Goal: Task Accomplishment & Management: Manage account settings

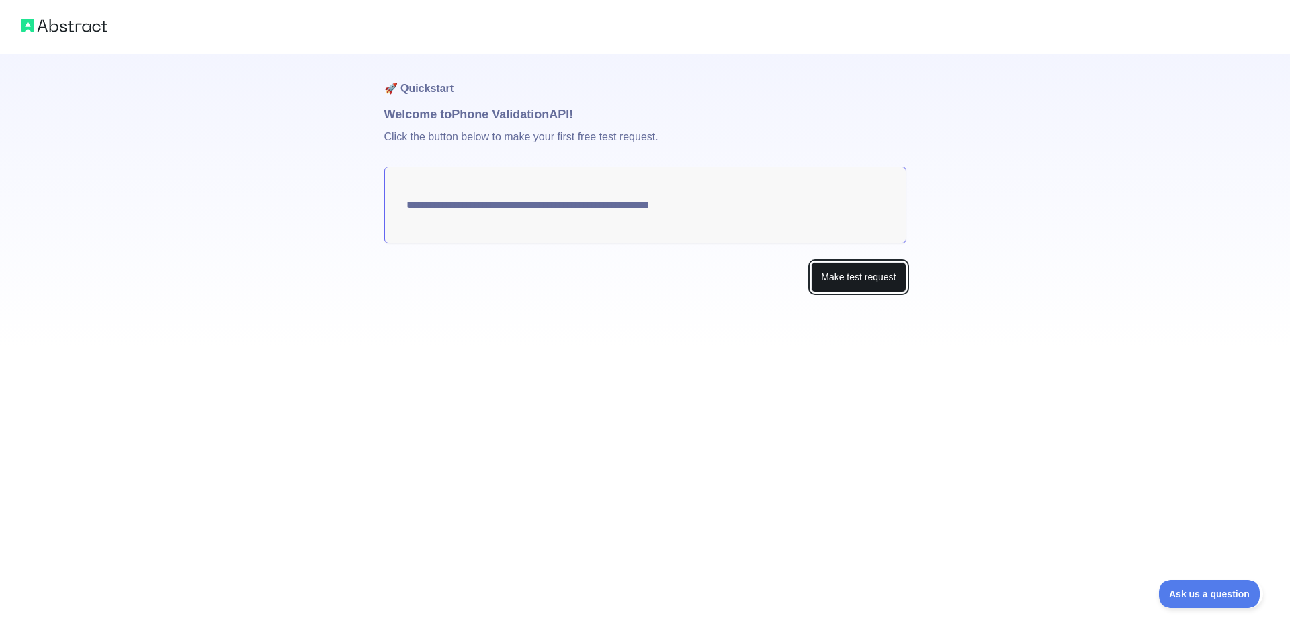
click at [834, 272] on button "Make test request" at bounding box center [858, 277] width 95 height 30
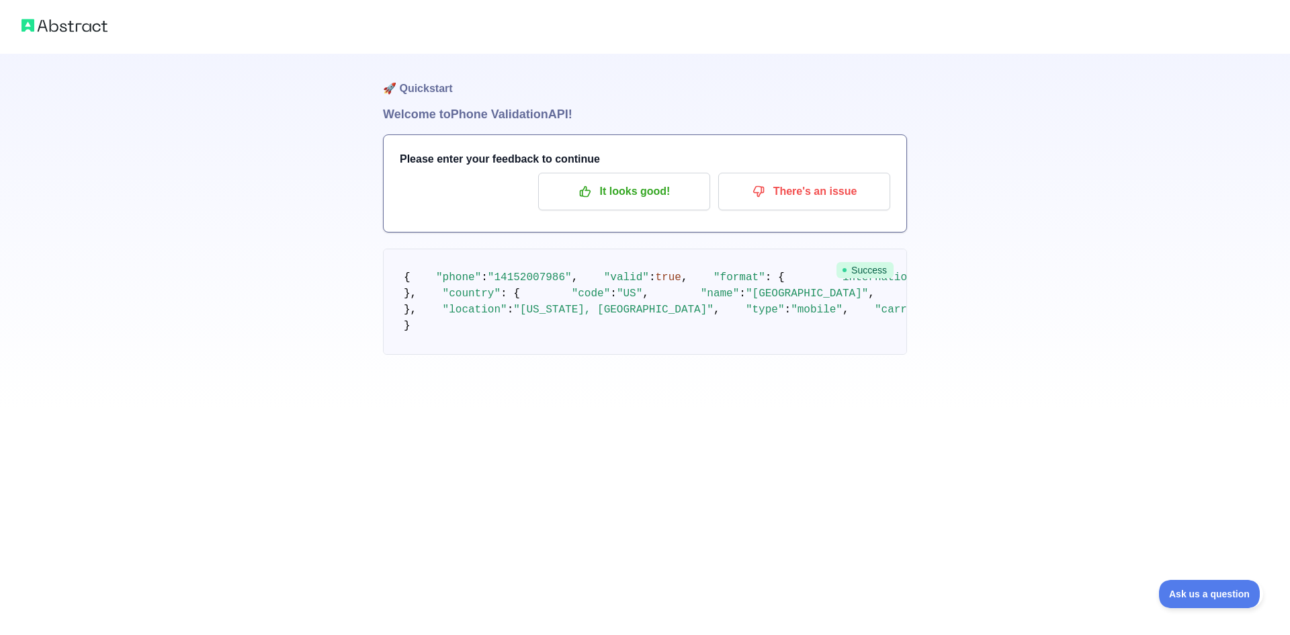
click at [267, 213] on div "🚀 Quickstart Welcome to Phone Validation API! Please enter your feedback to con…" at bounding box center [645, 204] width 1290 height 408
click at [592, 196] on icon "button" at bounding box center [584, 191] width 13 height 13
click at [586, 193] on icon "button" at bounding box center [584, 191] width 13 height 13
click at [597, 193] on p "It looks good!" at bounding box center [624, 191] width 152 height 23
click at [582, 190] on icon "button" at bounding box center [585, 192] width 10 height 10
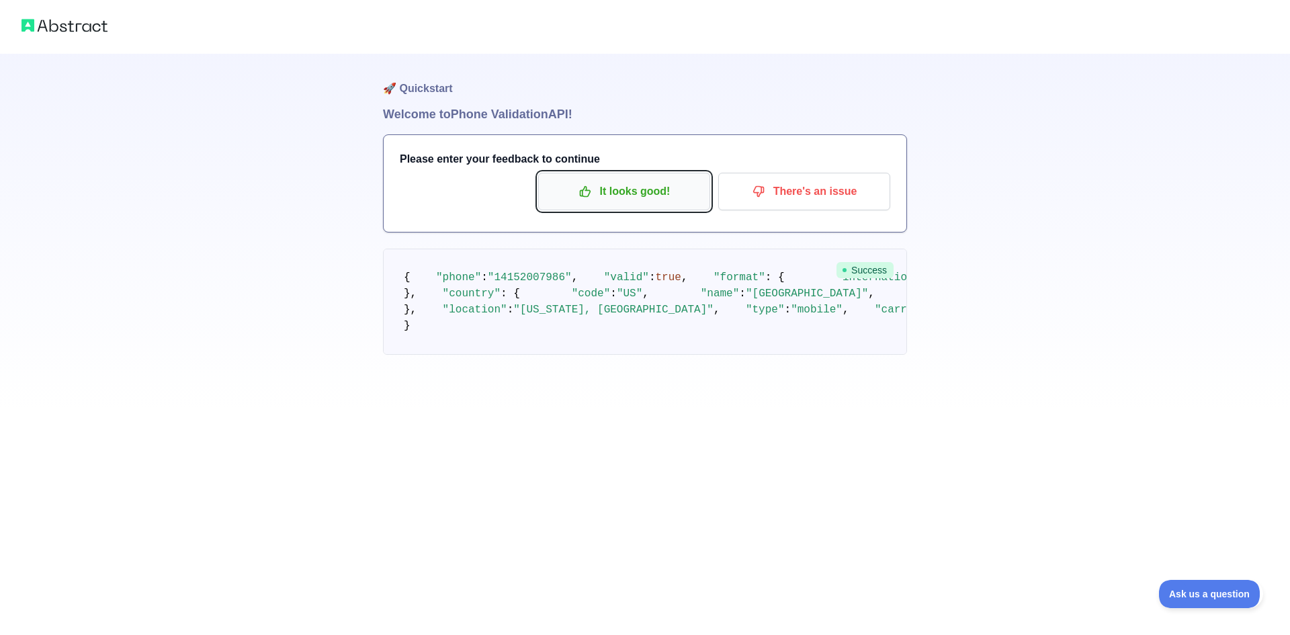
click at [613, 189] on p "It looks good!" at bounding box center [624, 191] width 152 height 23
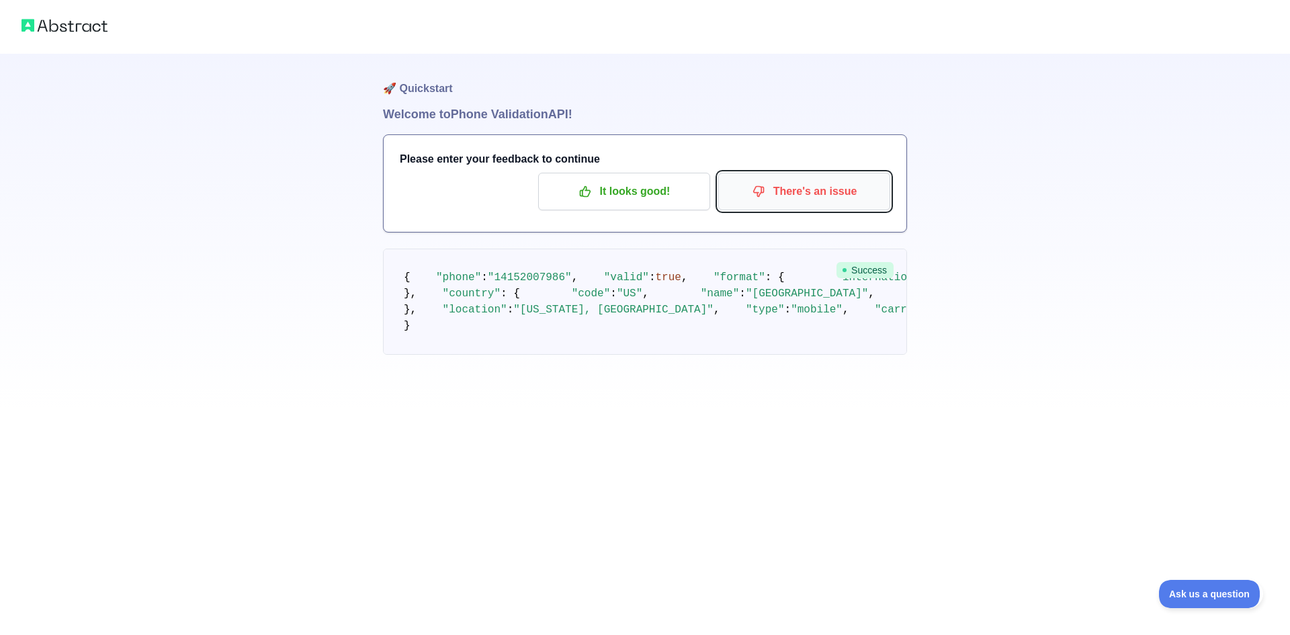
click at [773, 186] on p "There's an issue" at bounding box center [804, 191] width 152 height 23
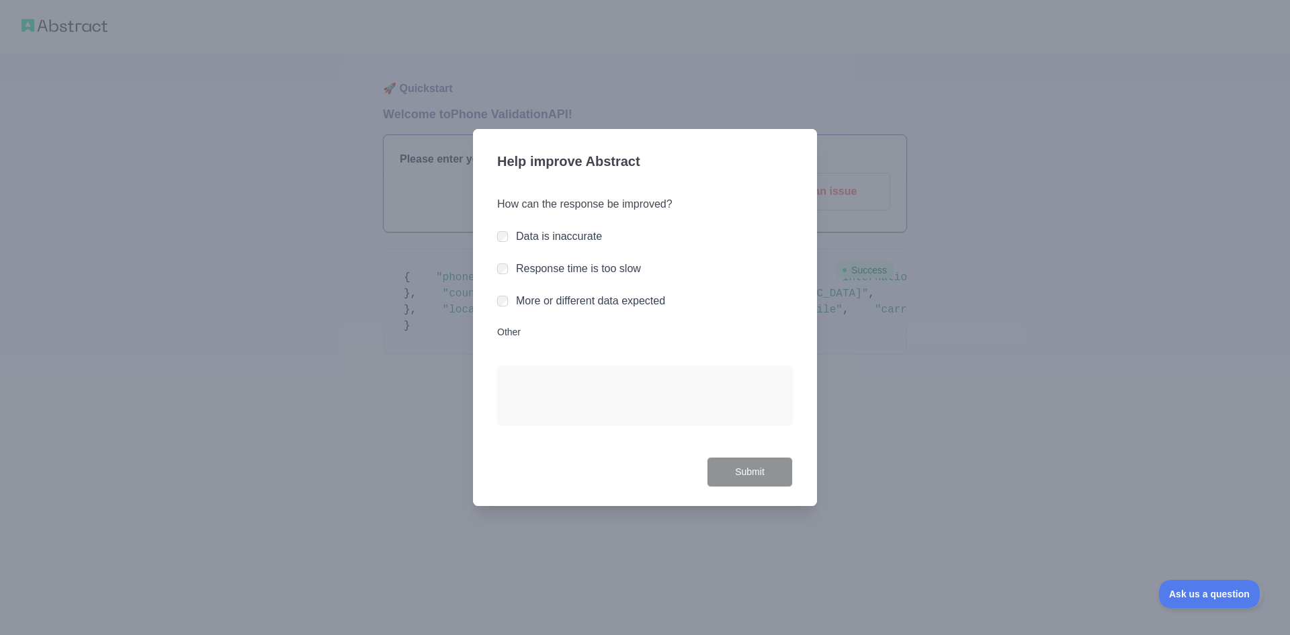
click at [408, 193] on div at bounding box center [645, 317] width 1290 height 635
click at [468, 318] on div at bounding box center [645, 317] width 1290 height 635
click at [443, 267] on div at bounding box center [645, 317] width 1290 height 635
click at [437, 250] on div at bounding box center [645, 317] width 1290 height 635
click at [733, 485] on button "Submit" at bounding box center [750, 472] width 86 height 30
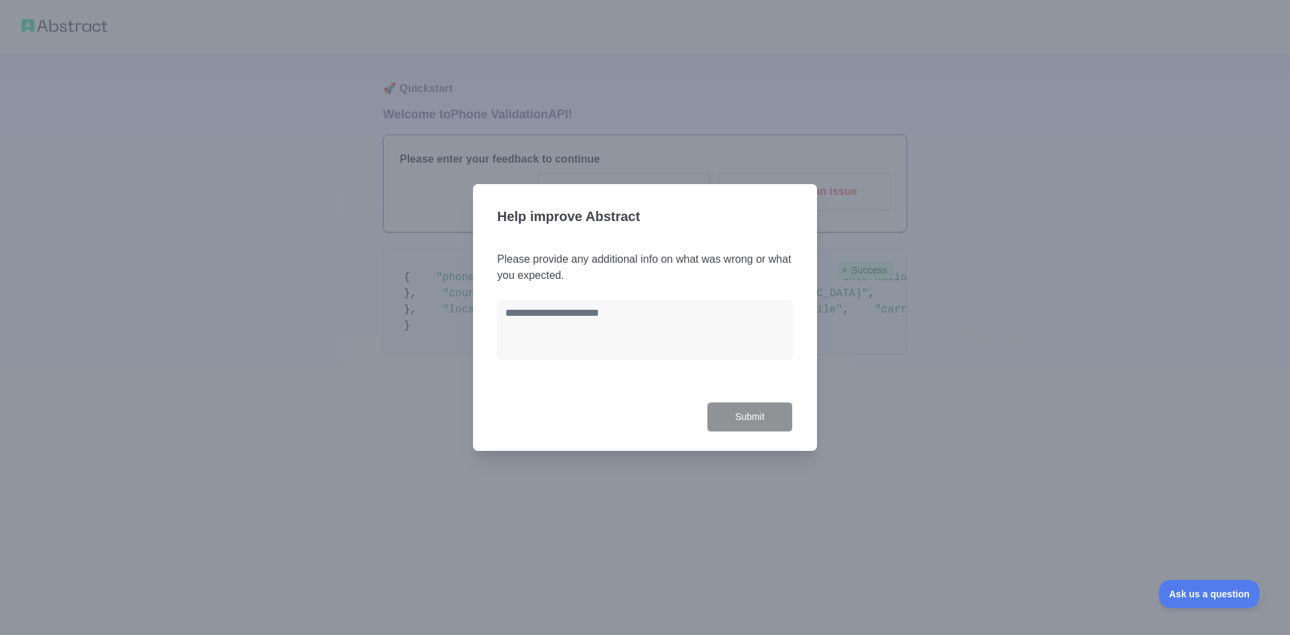
click at [496, 290] on div "Help improve Abstract Please provide any additional info on what was wrong or w…" at bounding box center [645, 317] width 344 height 267
click at [522, 304] on textarea at bounding box center [645, 329] width 296 height 59
type textarea "***"
click at [722, 413] on button "Submit" at bounding box center [750, 417] width 86 height 30
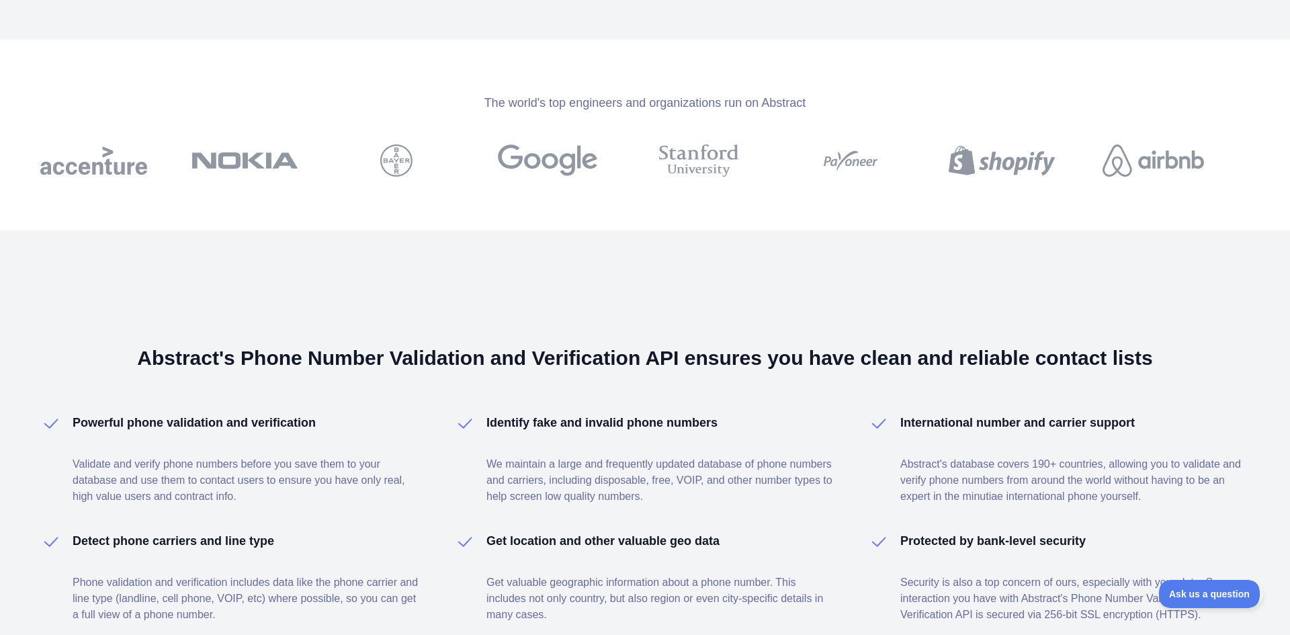
scroll to position [507, 0]
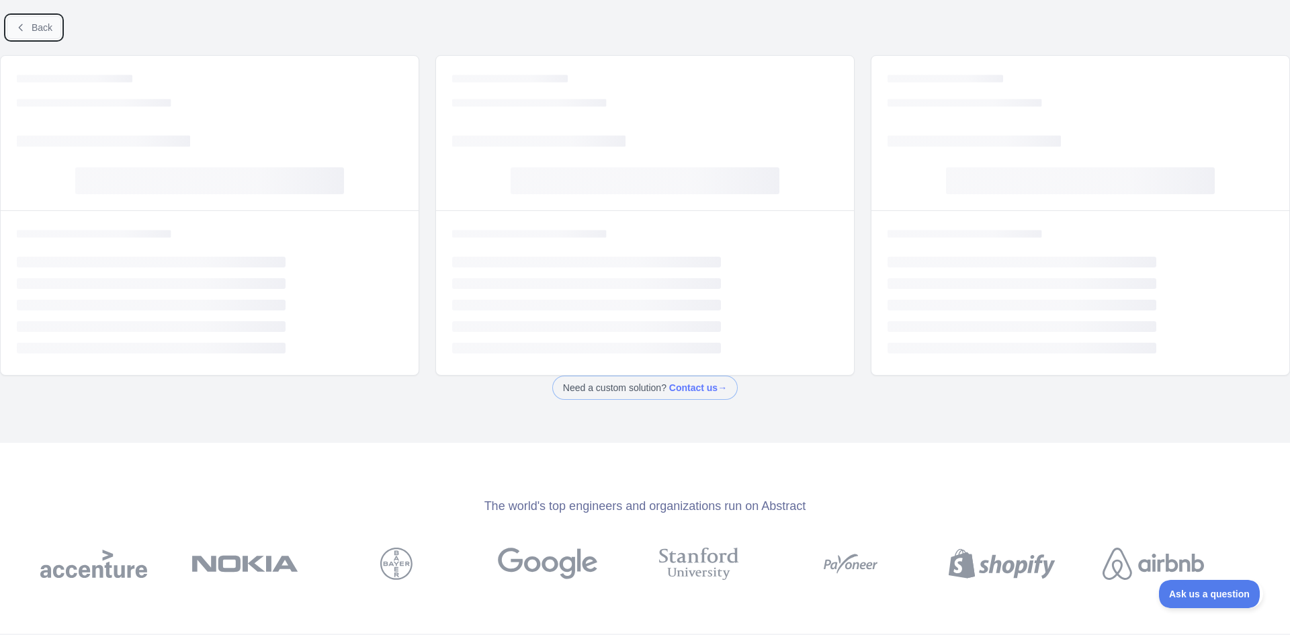
click at [24, 17] on button "Back" at bounding box center [34, 27] width 54 height 23
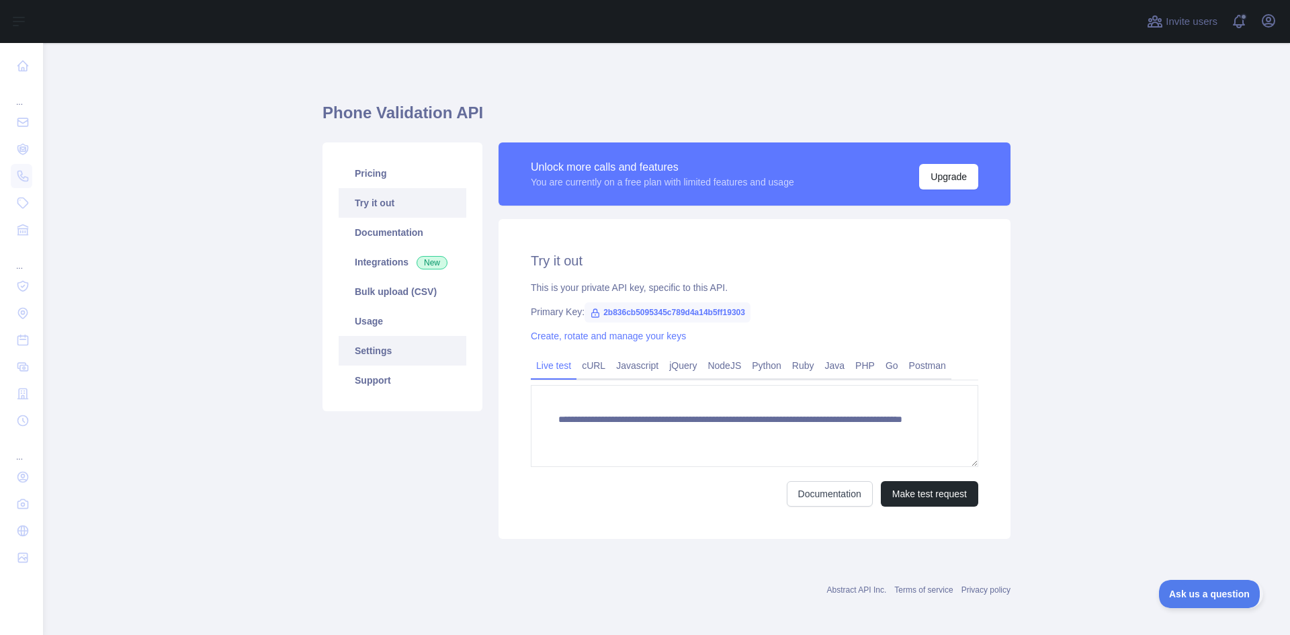
click at [402, 355] on link "Settings" at bounding box center [403, 351] width 128 height 30
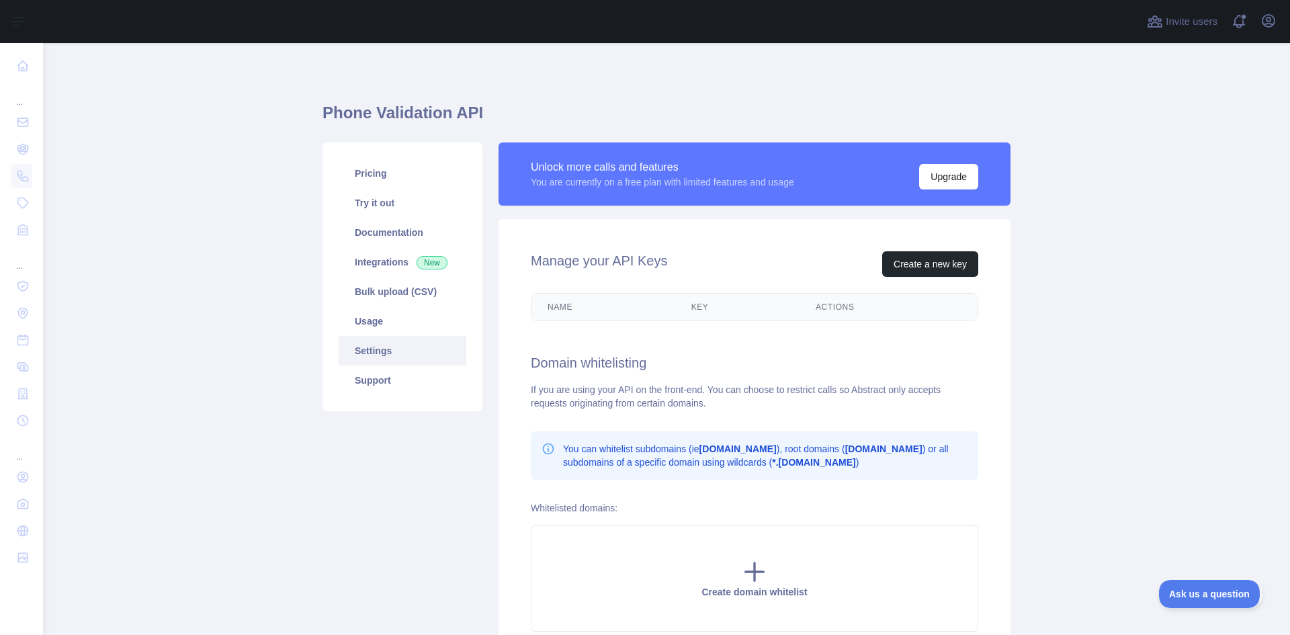
scroll to position [128, 0]
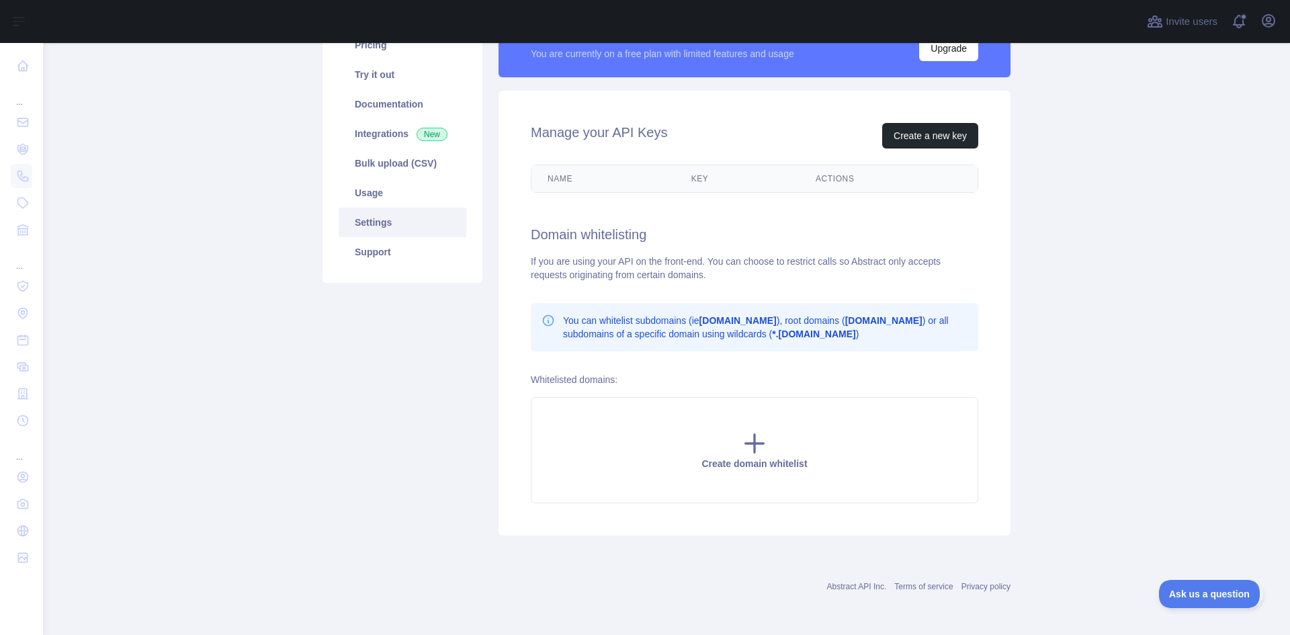
click at [696, 172] on th "Key" at bounding box center [737, 178] width 124 height 27
click at [697, 175] on th "Key" at bounding box center [737, 178] width 124 height 27
click at [694, 177] on th "Key" at bounding box center [737, 178] width 124 height 27
click at [933, 134] on button "Create a new key" at bounding box center [930, 136] width 96 height 26
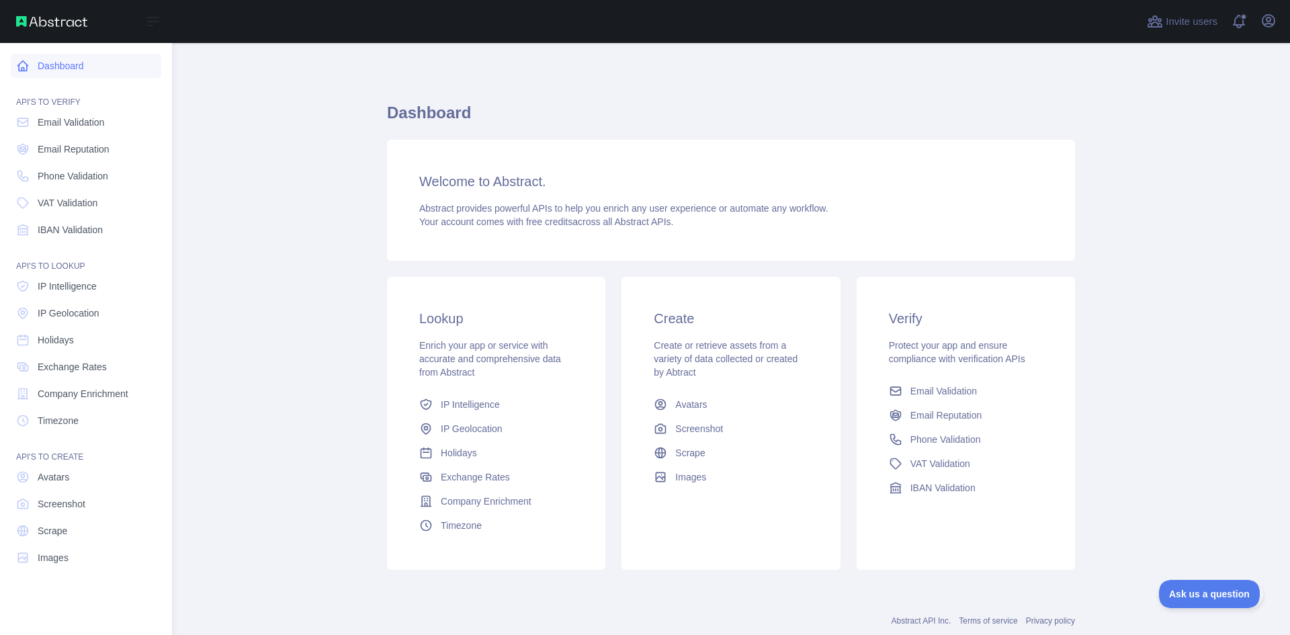
click at [56, 58] on link "Dashboard" at bounding box center [86, 66] width 150 height 24
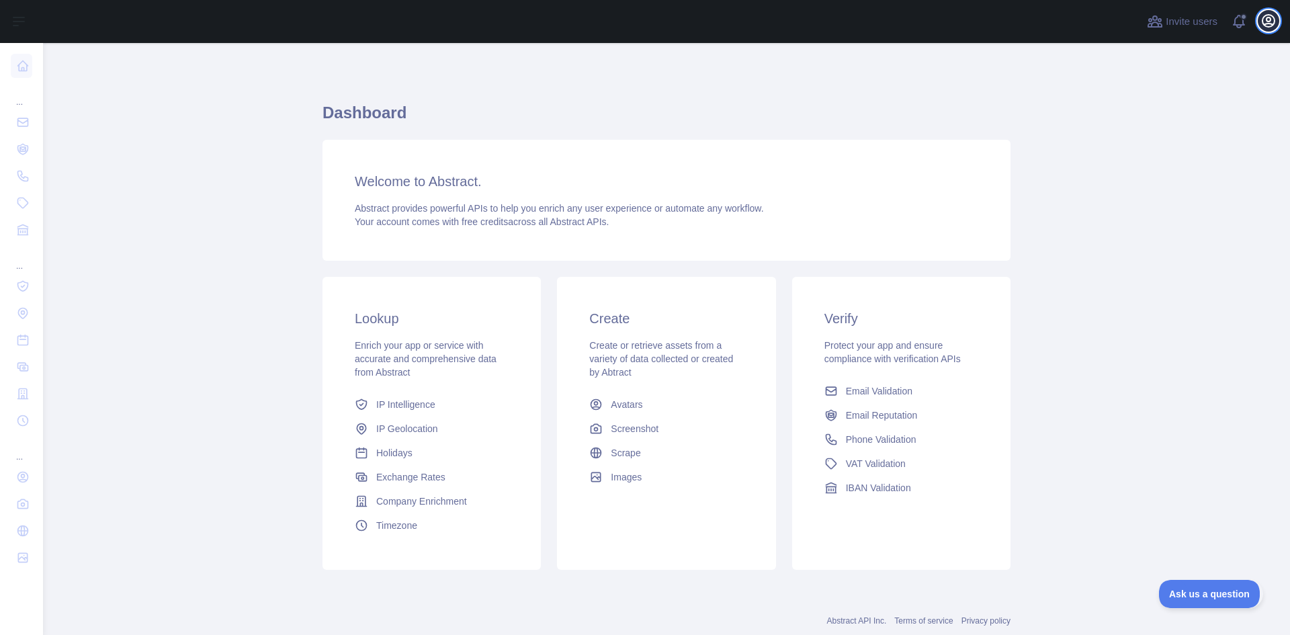
click at [1278, 18] on button "Open user menu" at bounding box center [1268, 20] width 21 height 21
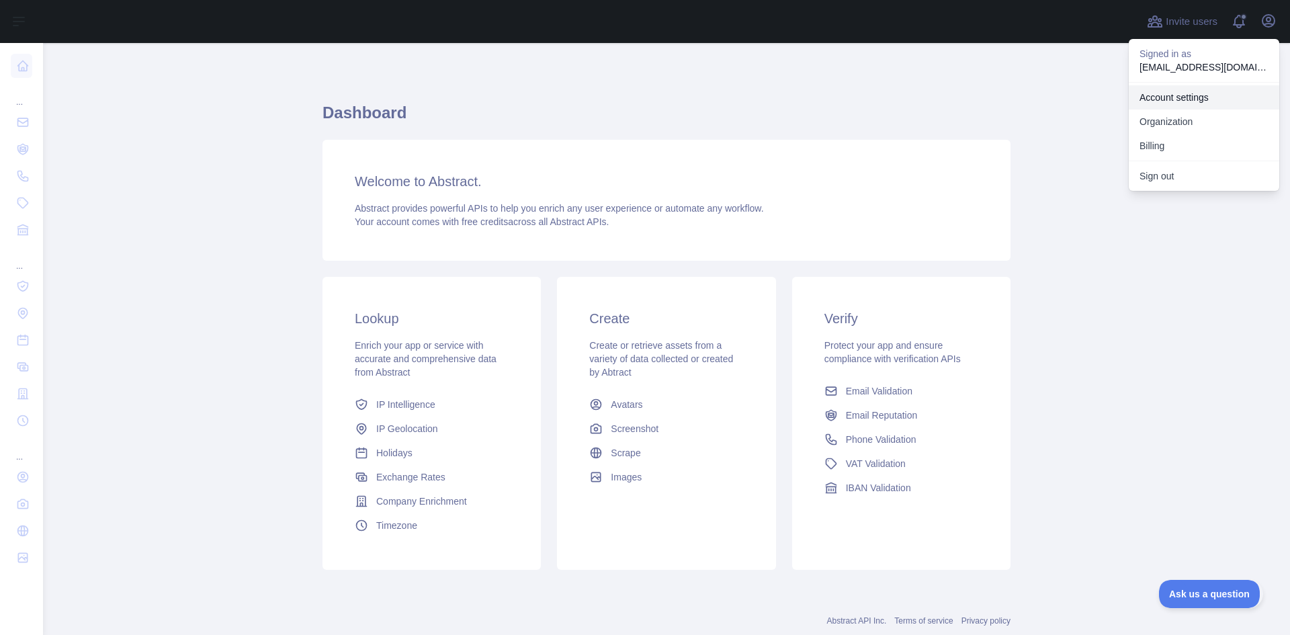
click at [1192, 107] on link "Account settings" at bounding box center [1204, 97] width 150 height 24
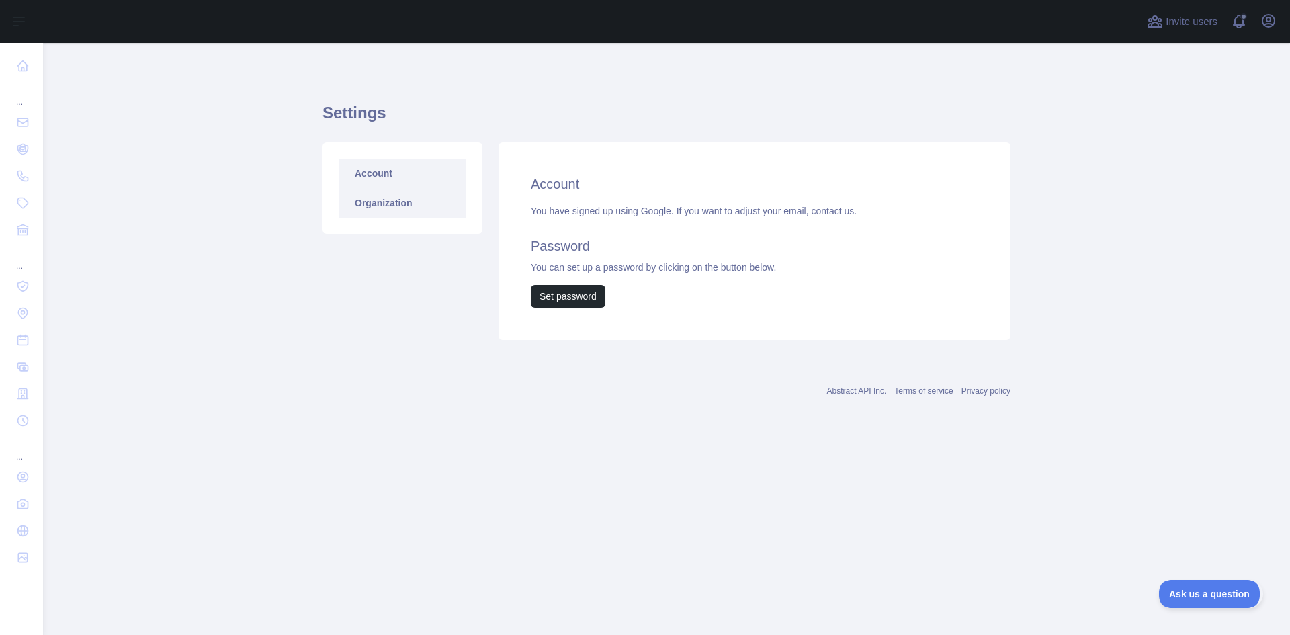
click at [406, 200] on link "Organization" at bounding box center [403, 203] width 128 height 30
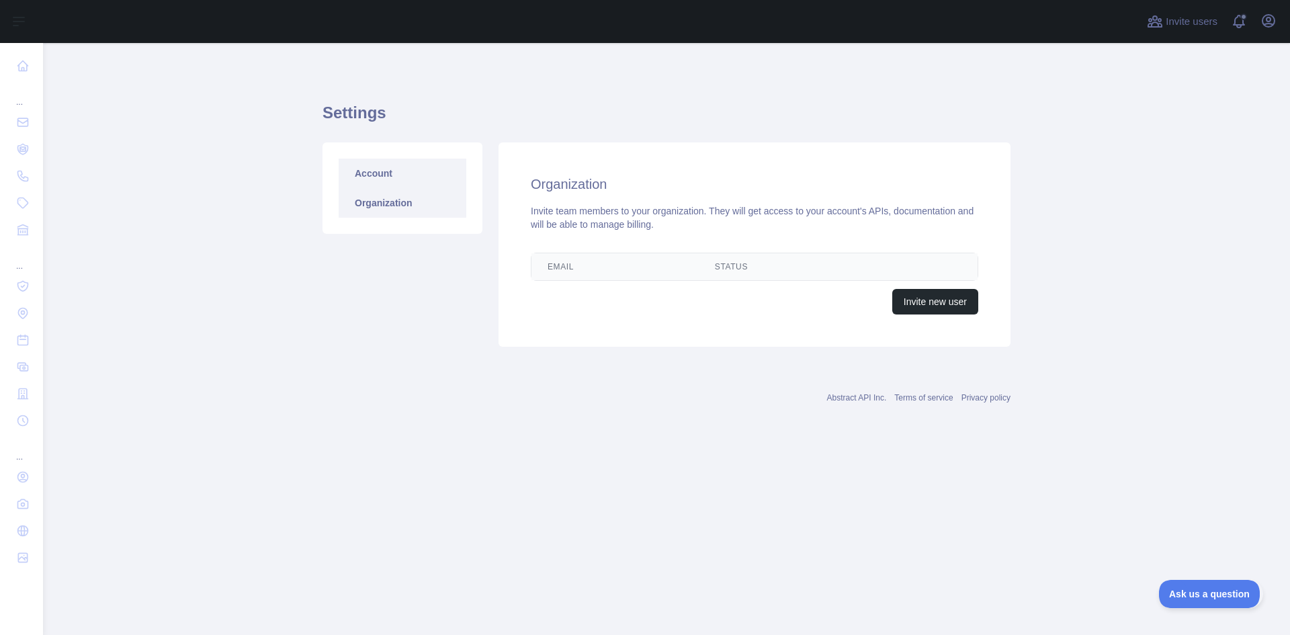
click at [369, 174] on link "Account" at bounding box center [403, 174] width 128 height 30
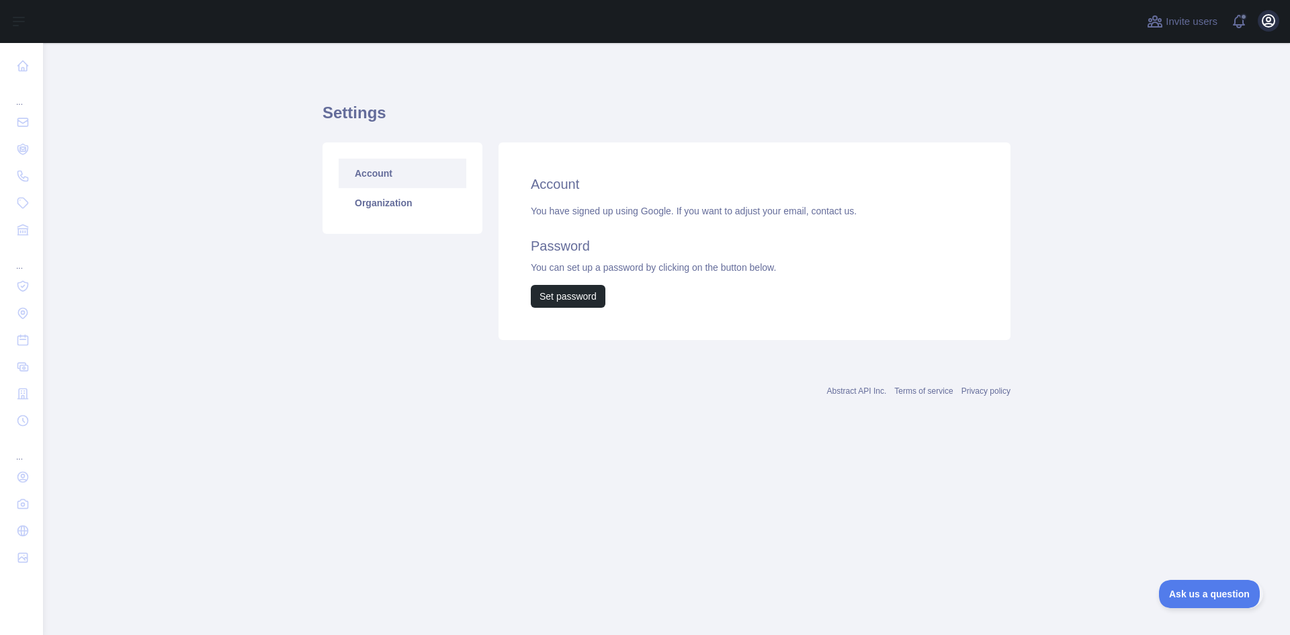
drag, startPoint x: 1289, startPoint y: 24, endPoint x: 1270, endPoint y: 28, distance: 19.9
click at [1288, 24] on div "Invite users View notifications Open user menu" at bounding box center [666, 21] width 1247 height 43
click at [1268, 28] on icon "button" at bounding box center [1268, 21] width 16 height 16
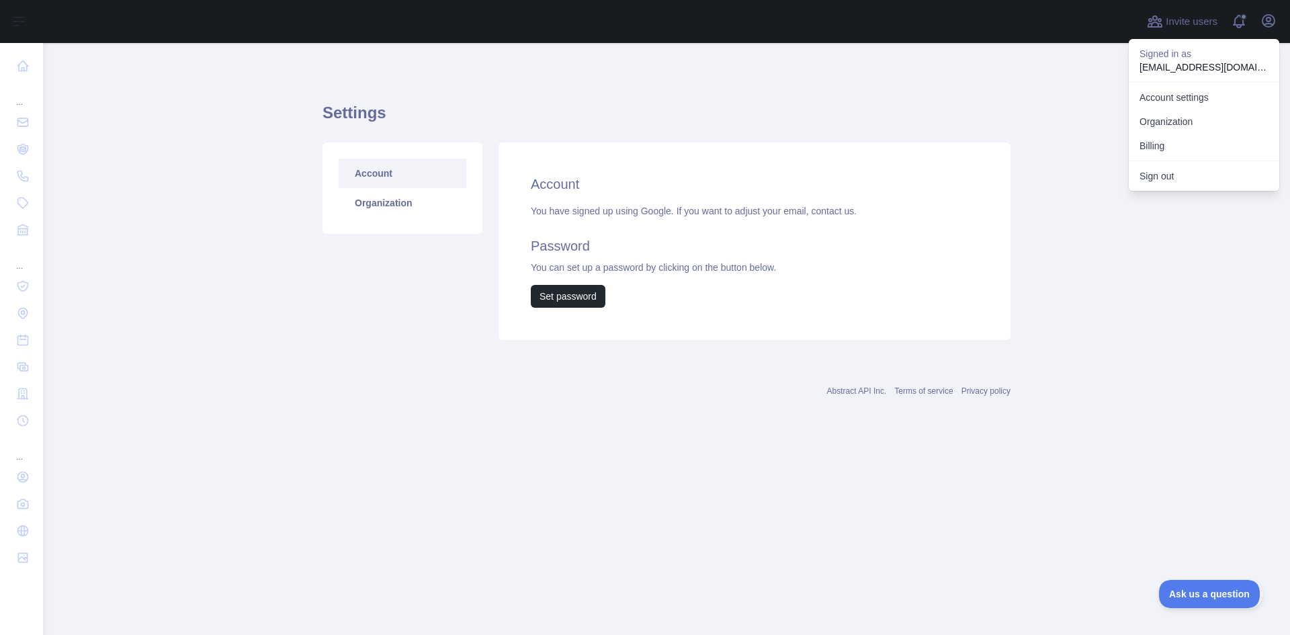
click at [1147, 65] on p "appante2@gmail.com" at bounding box center [1203, 66] width 129 height 13
click at [1176, 100] on link "Account settings" at bounding box center [1204, 97] width 150 height 24
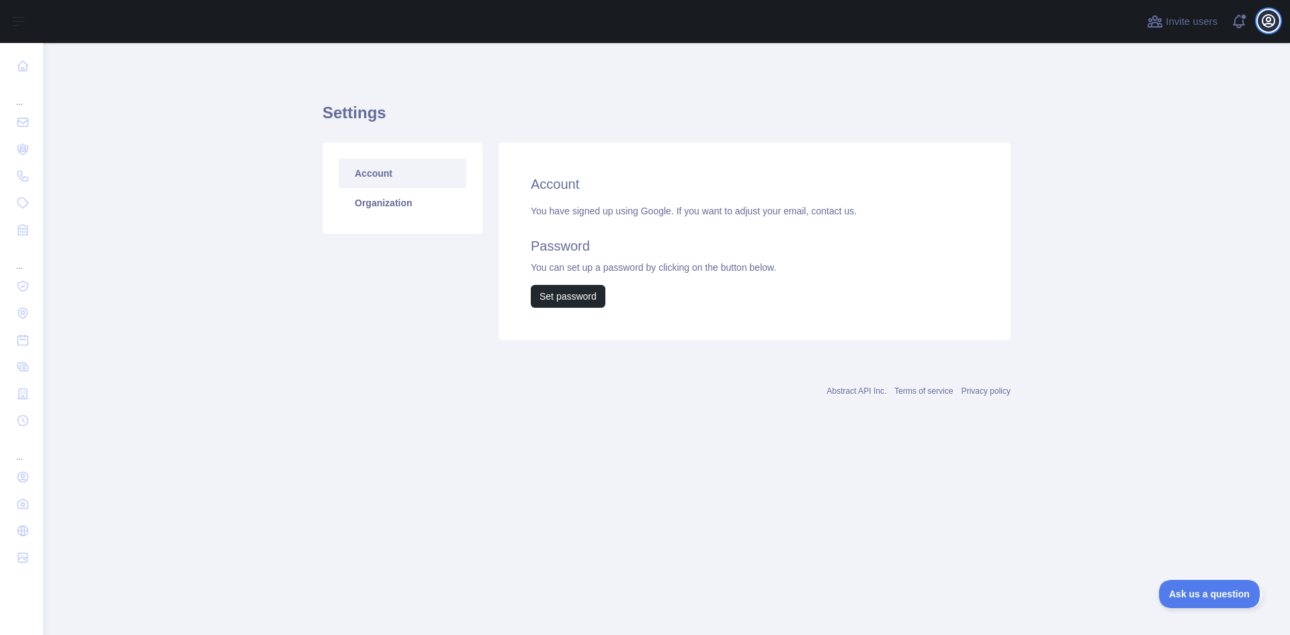
click at [1273, 24] on icon "button" at bounding box center [1268, 21] width 12 height 12
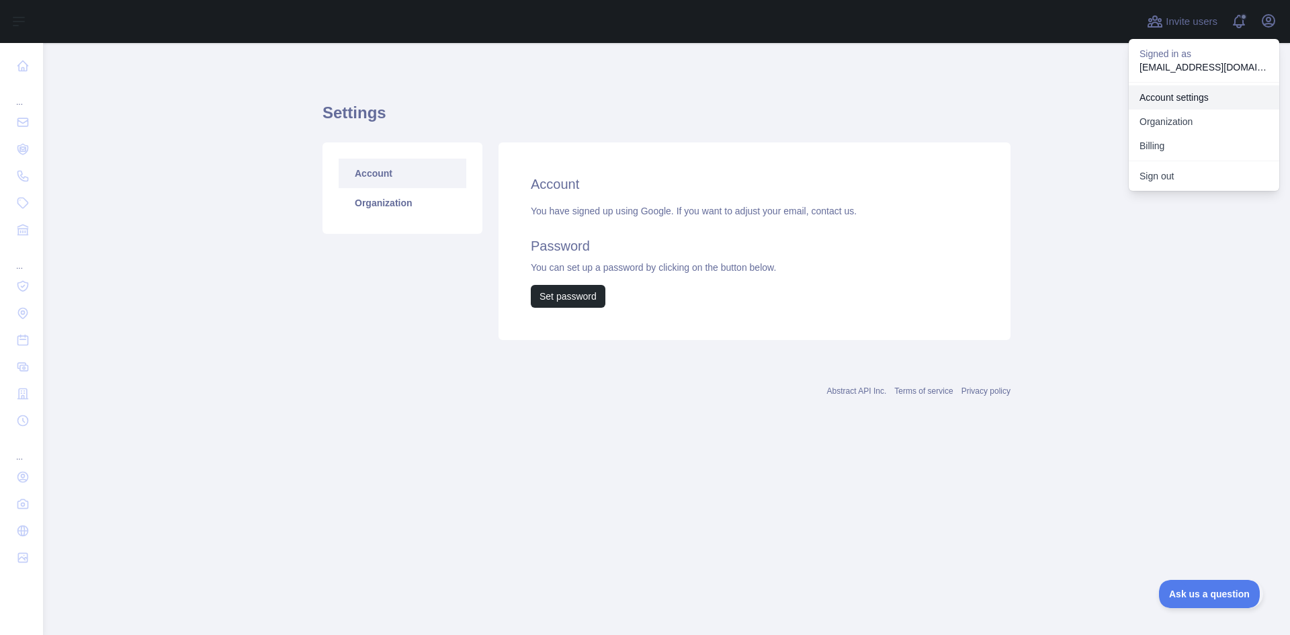
click at [1188, 99] on link "Account settings" at bounding box center [1204, 97] width 150 height 24
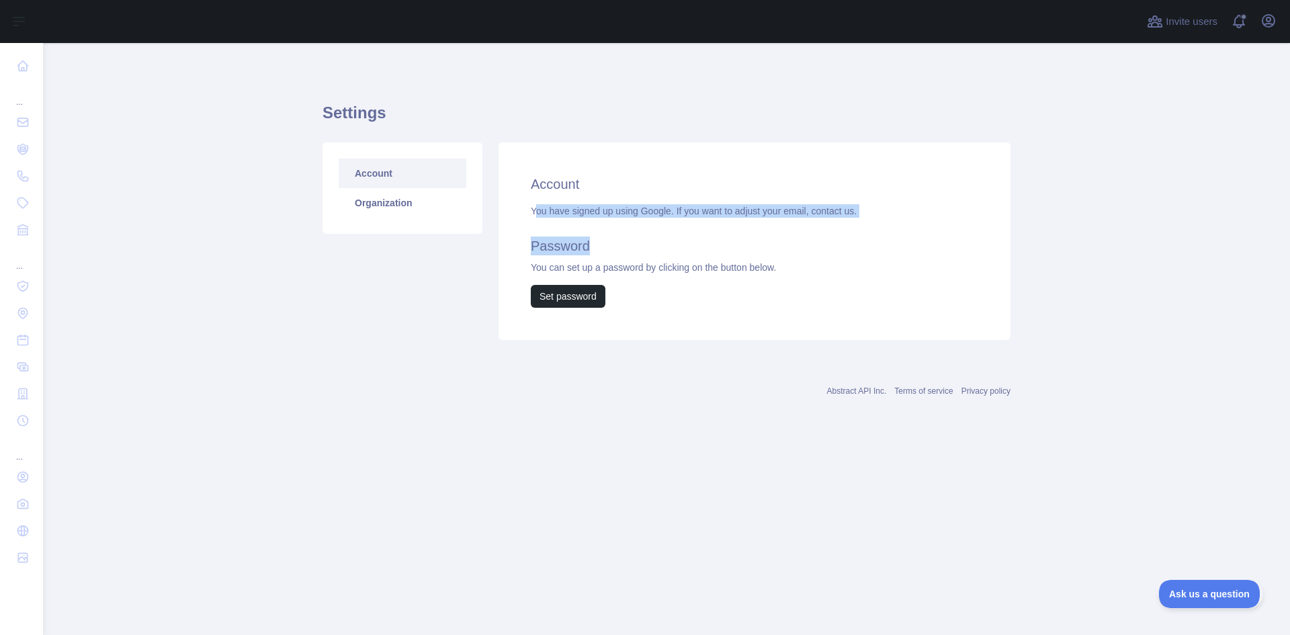
drag, startPoint x: 535, startPoint y: 211, endPoint x: 814, endPoint y: 220, distance: 278.3
click at [814, 220] on div "You have signed up using Google. If you want to adjust your email, contact us. …" at bounding box center [754, 255] width 447 height 103
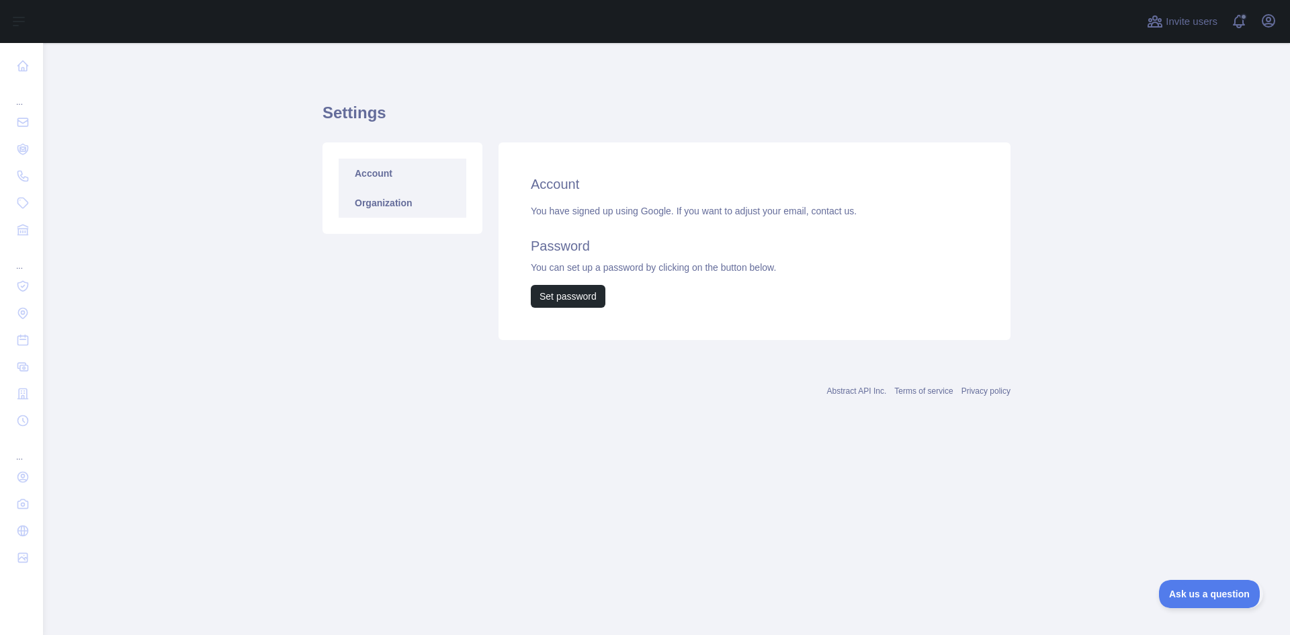
click at [354, 202] on link "Organization" at bounding box center [403, 203] width 128 height 30
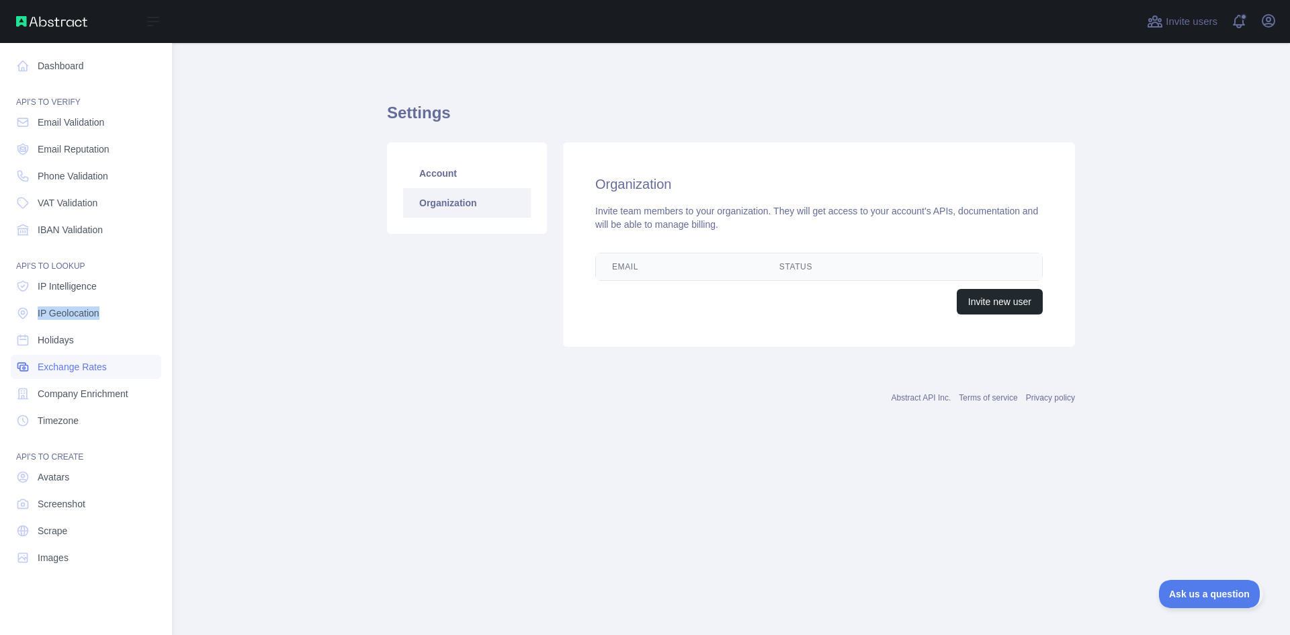
drag, startPoint x: 0, startPoint y: 327, endPoint x: 18, endPoint y: 363, distance: 40.6
click at [9, 355] on div "Dashboard API'S TO VERIFY Email Validation Email Reputation Phone Validation VA…" at bounding box center [86, 312] width 172 height 624
click at [49, 435] on div "API'S TO CREATE" at bounding box center [86, 448] width 150 height 27
click at [56, 13] on div "Open sidebar" at bounding box center [86, 21] width 172 height 43
click at [48, 76] on link "Dashboard" at bounding box center [86, 66] width 150 height 24
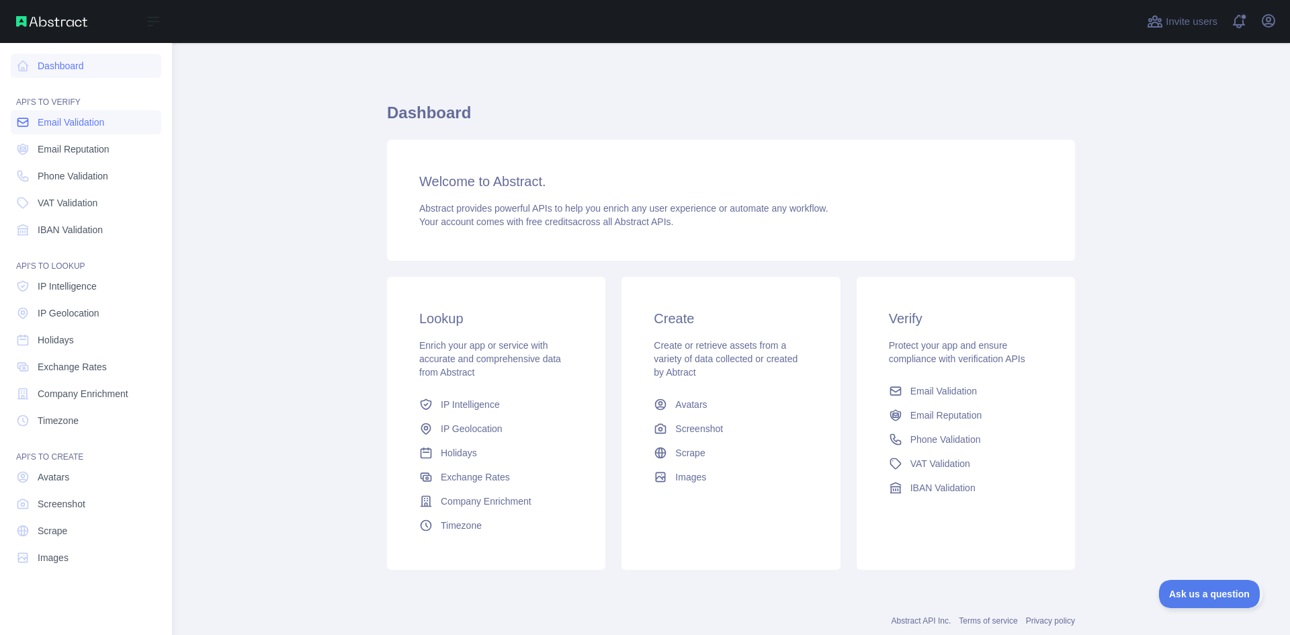
click at [67, 128] on span "Email Validation" at bounding box center [71, 122] width 67 height 13
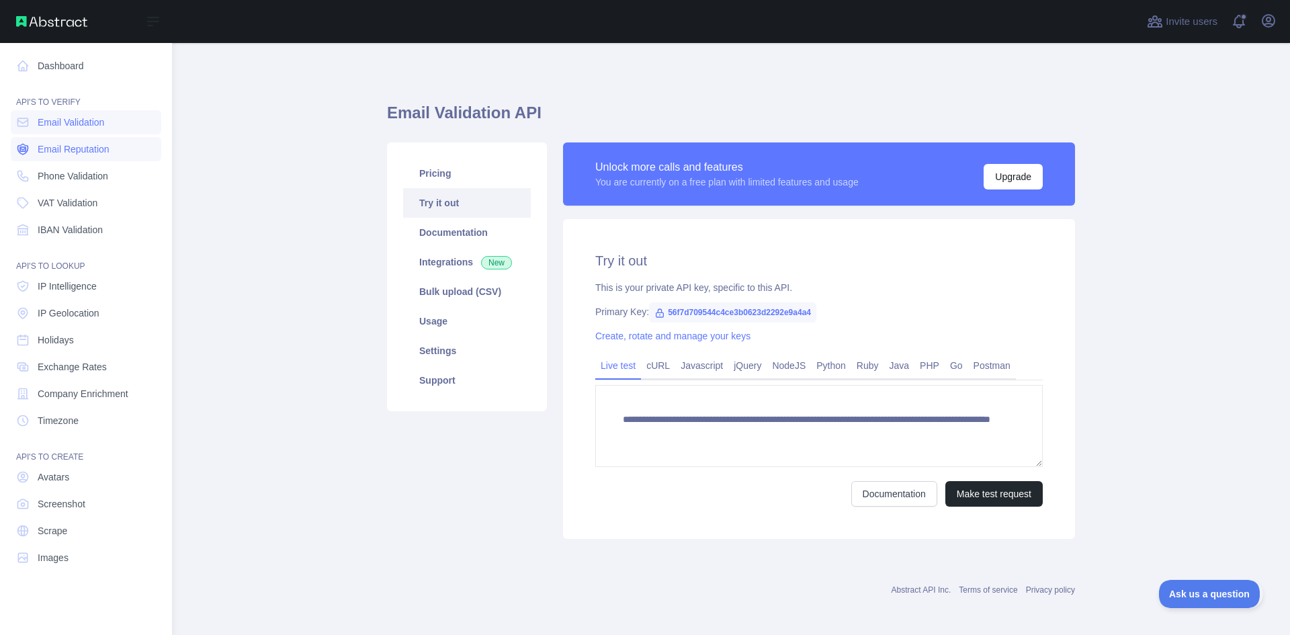
click at [76, 157] on link "Email Reputation" at bounding box center [86, 149] width 150 height 24
click at [81, 484] on link "Avatars" at bounding box center [86, 477] width 150 height 24
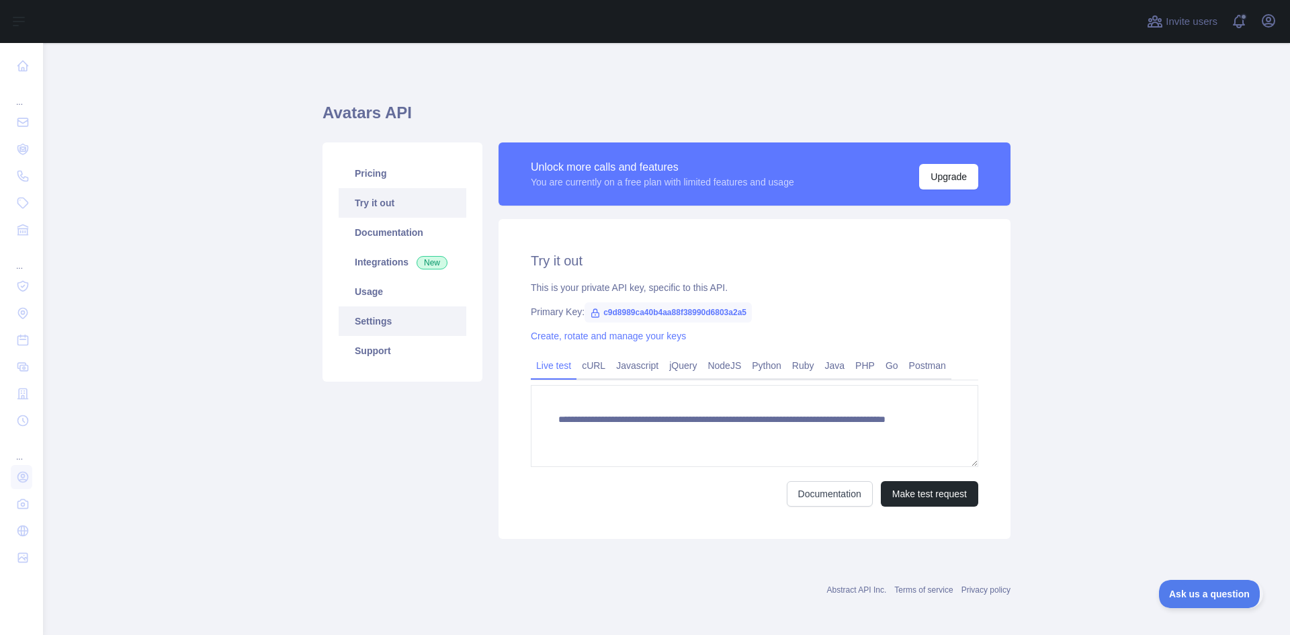
click at [364, 312] on link "Settings" at bounding box center [403, 321] width 128 height 30
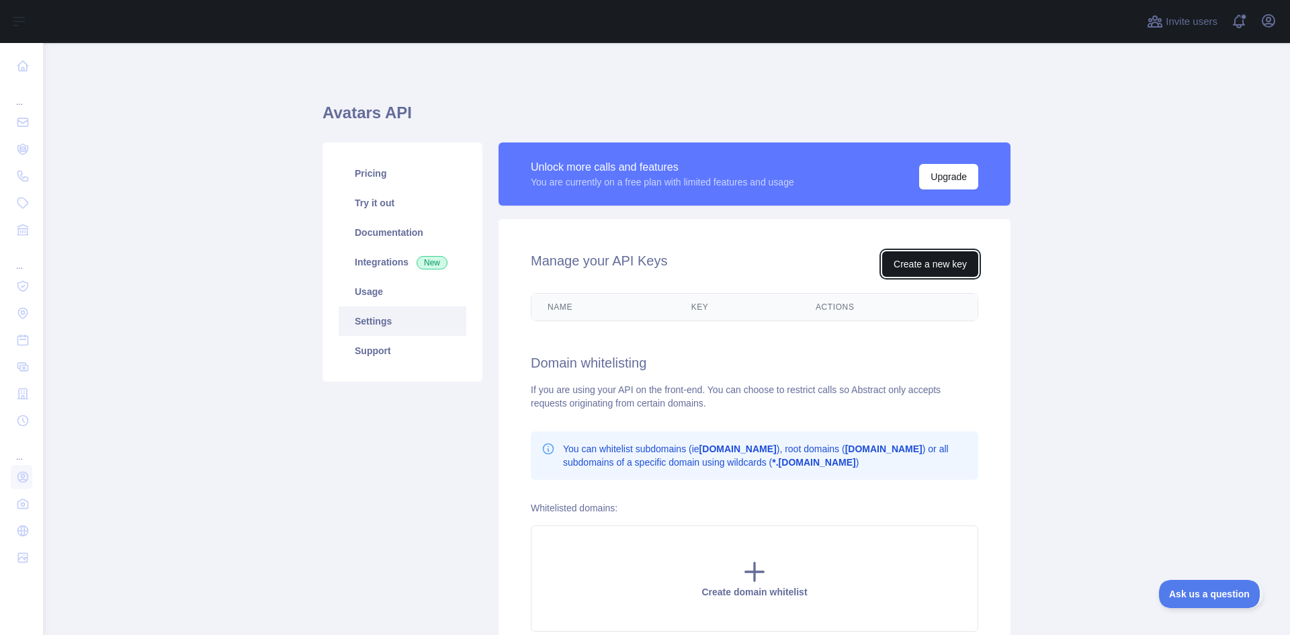
click at [912, 263] on button "Create a new key" at bounding box center [930, 264] width 96 height 26
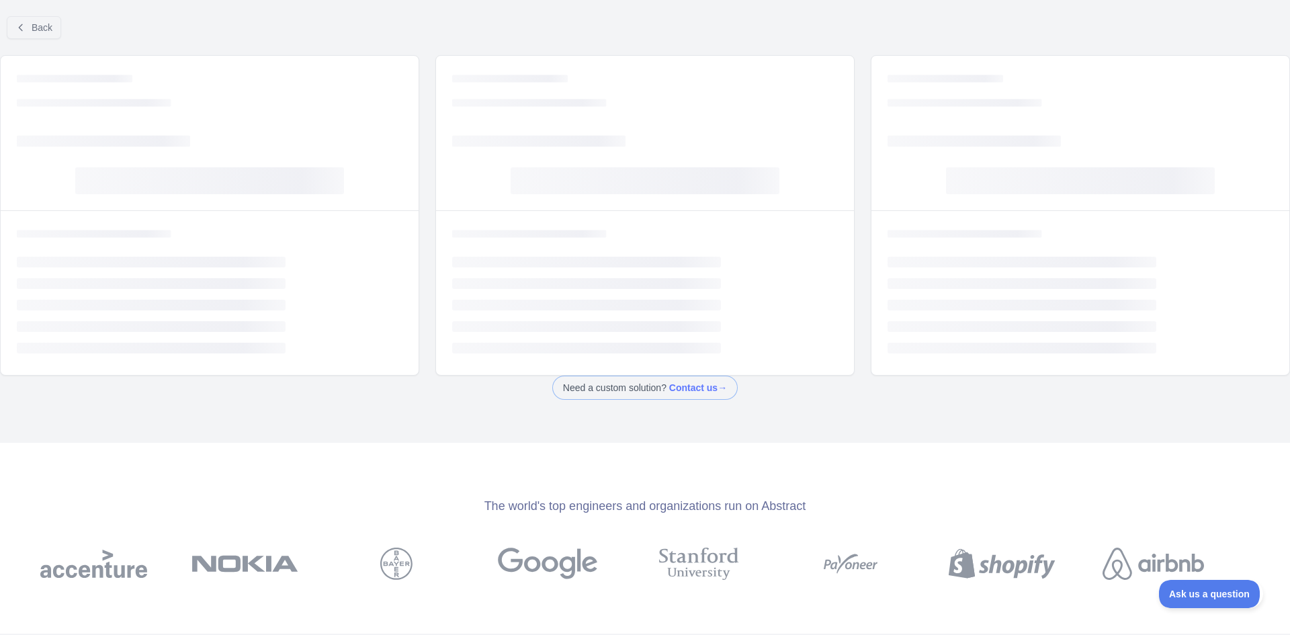
click at [678, 390] on span at bounding box center [644, 388] width 185 height 24
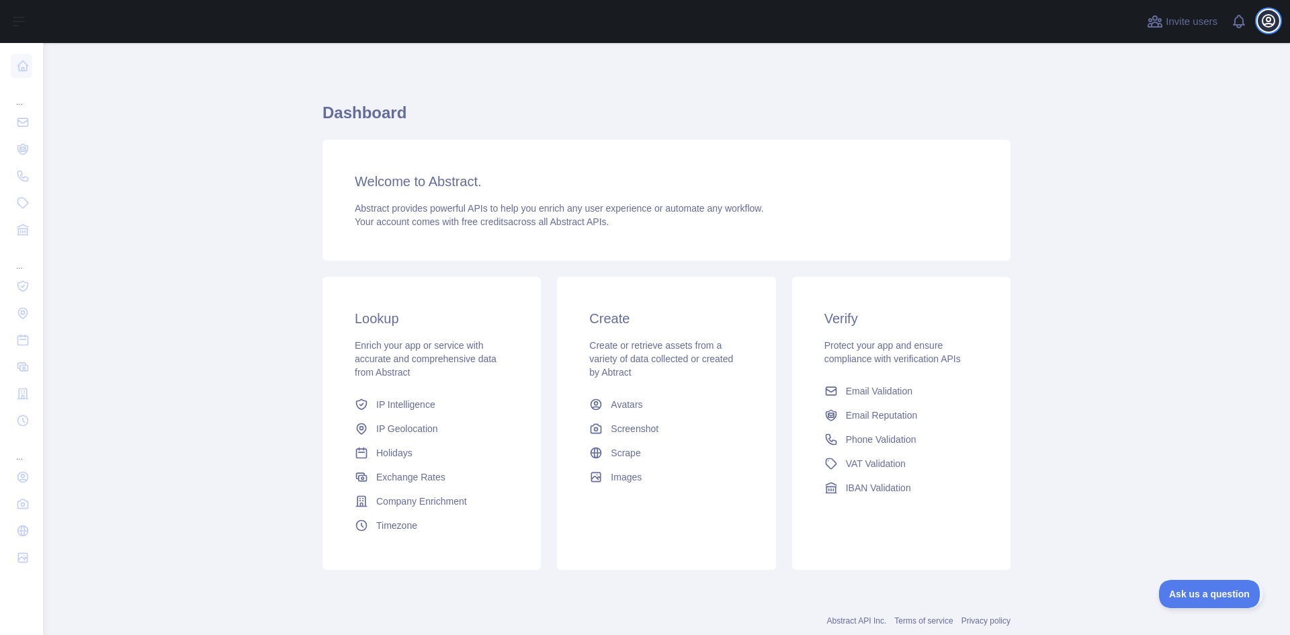
click at [1267, 27] on icon "button" at bounding box center [1268, 21] width 12 height 12
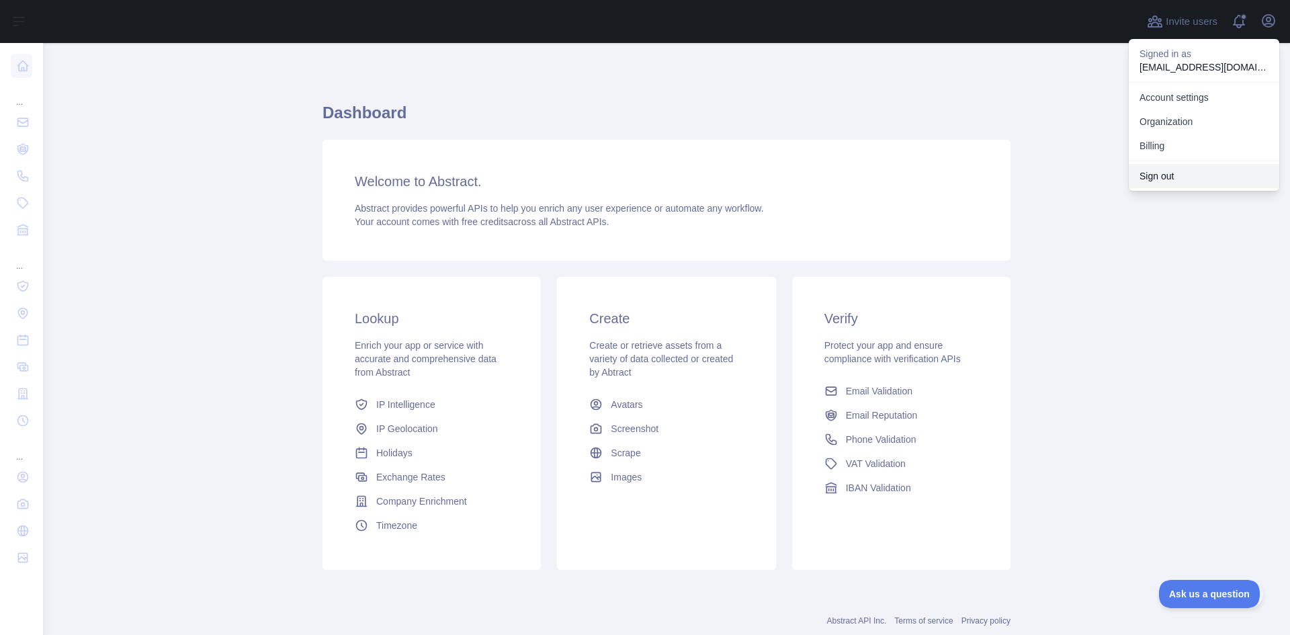
click at [1154, 171] on button "Sign out" at bounding box center [1204, 176] width 150 height 24
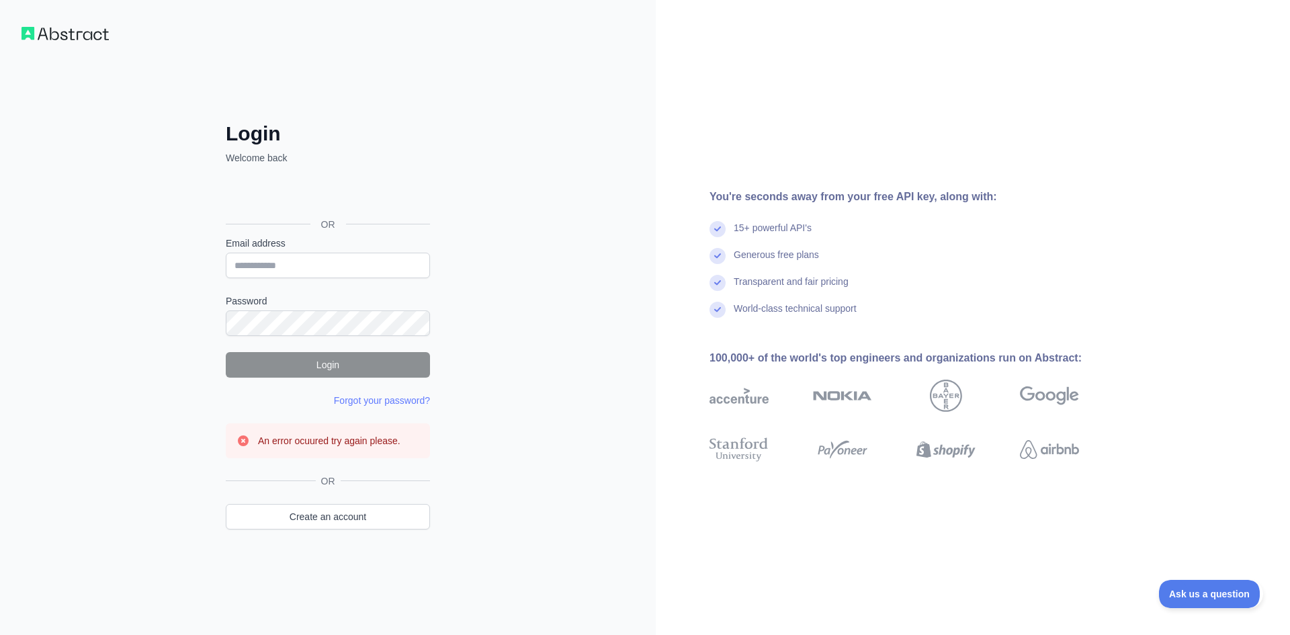
click at [295, 497] on div "OR Create an account" at bounding box center [328, 510] width 204 height 72
click at [294, 513] on link "Create an account" at bounding box center [328, 517] width 204 height 26
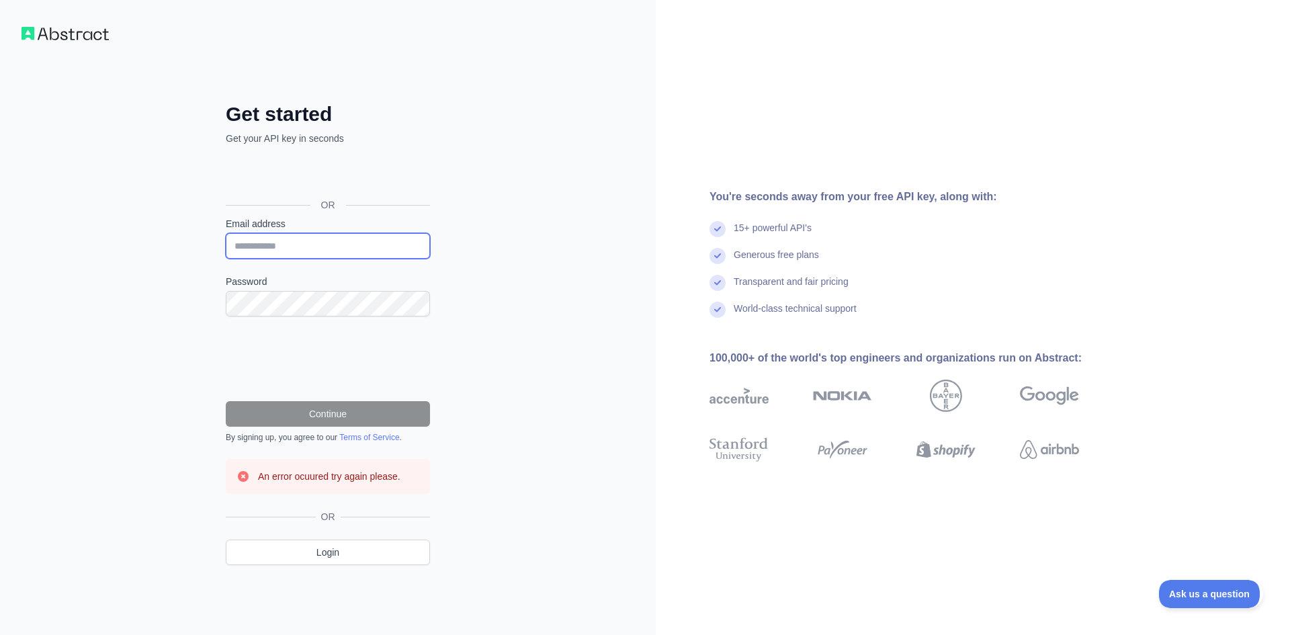
click at [278, 250] on input "Email address" at bounding box center [328, 246] width 204 height 26
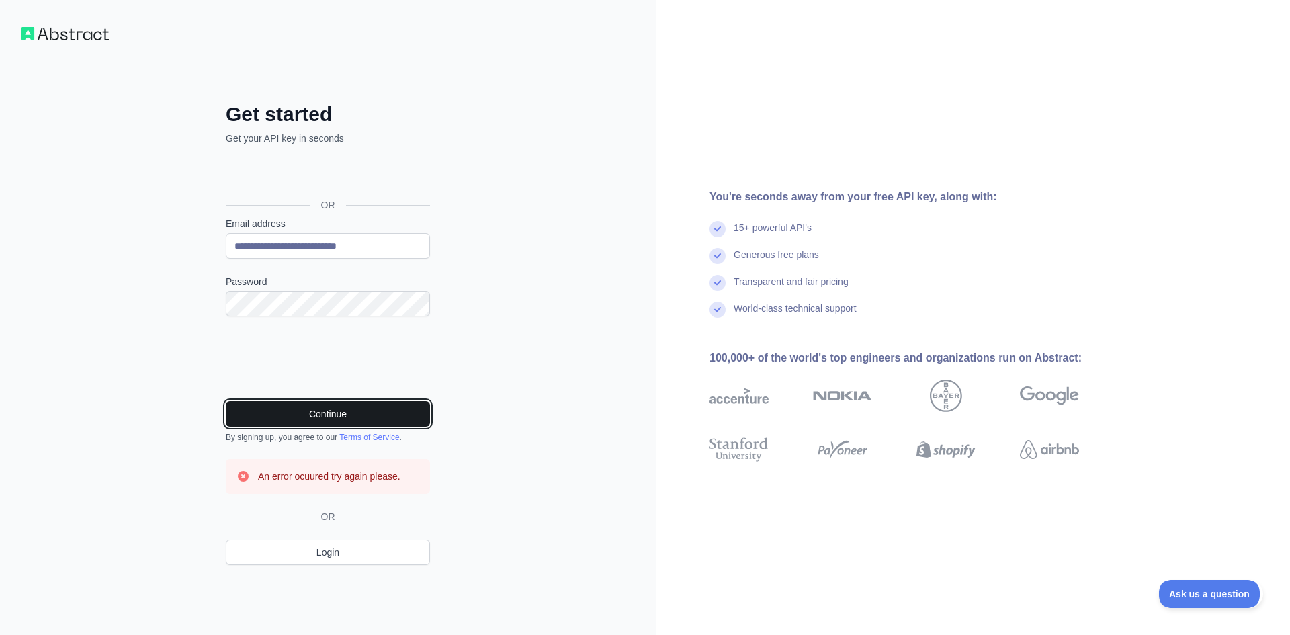
click at [283, 404] on button "Continue" at bounding box center [328, 414] width 204 height 26
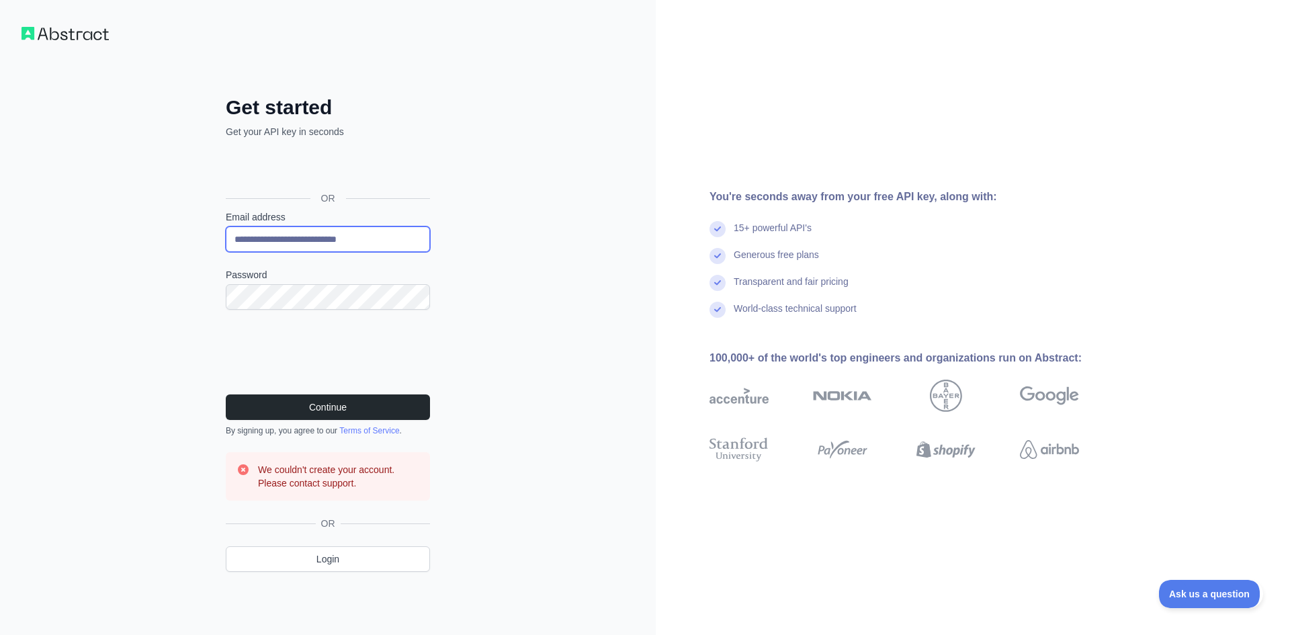
drag, startPoint x: 377, startPoint y: 238, endPoint x: 138, endPoint y: 246, distance: 239.3
click at [138, 241] on div "**********" at bounding box center [328, 317] width 656 height 635
type input "**********"
click at [75, 300] on div "**********" at bounding box center [328, 317] width 656 height 635
click at [128, 283] on div "**********" at bounding box center [328, 317] width 656 height 635
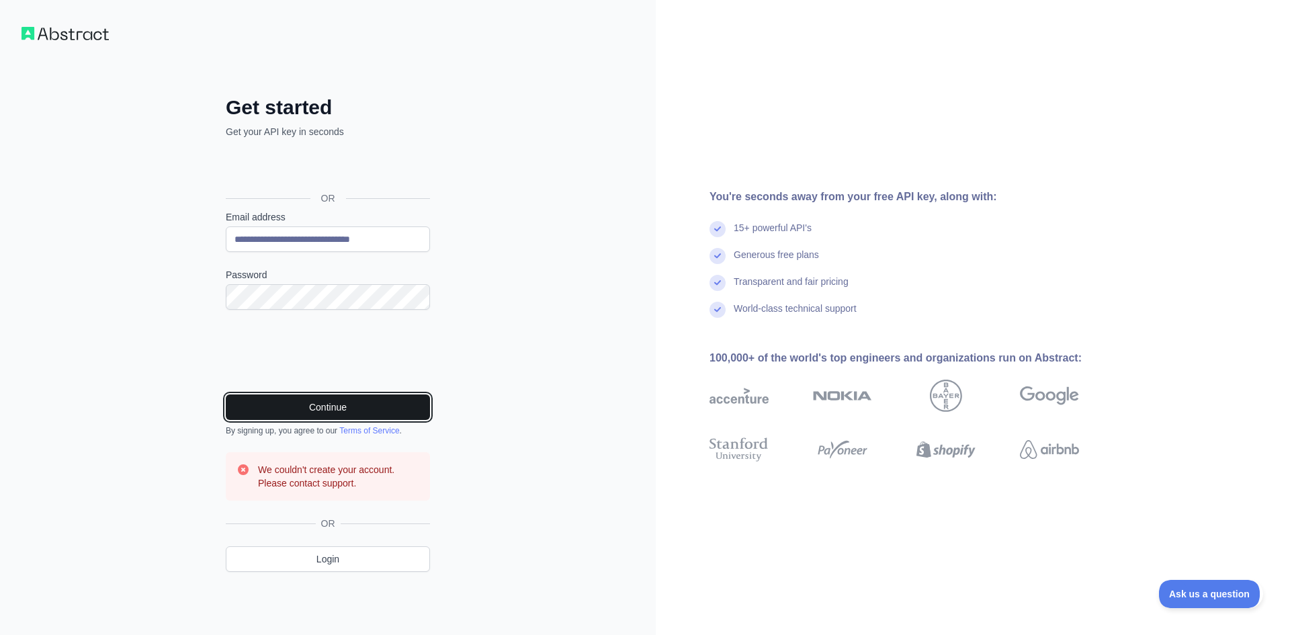
click at [238, 406] on button "Continue" at bounding box center [328, 407] width 204 height 26
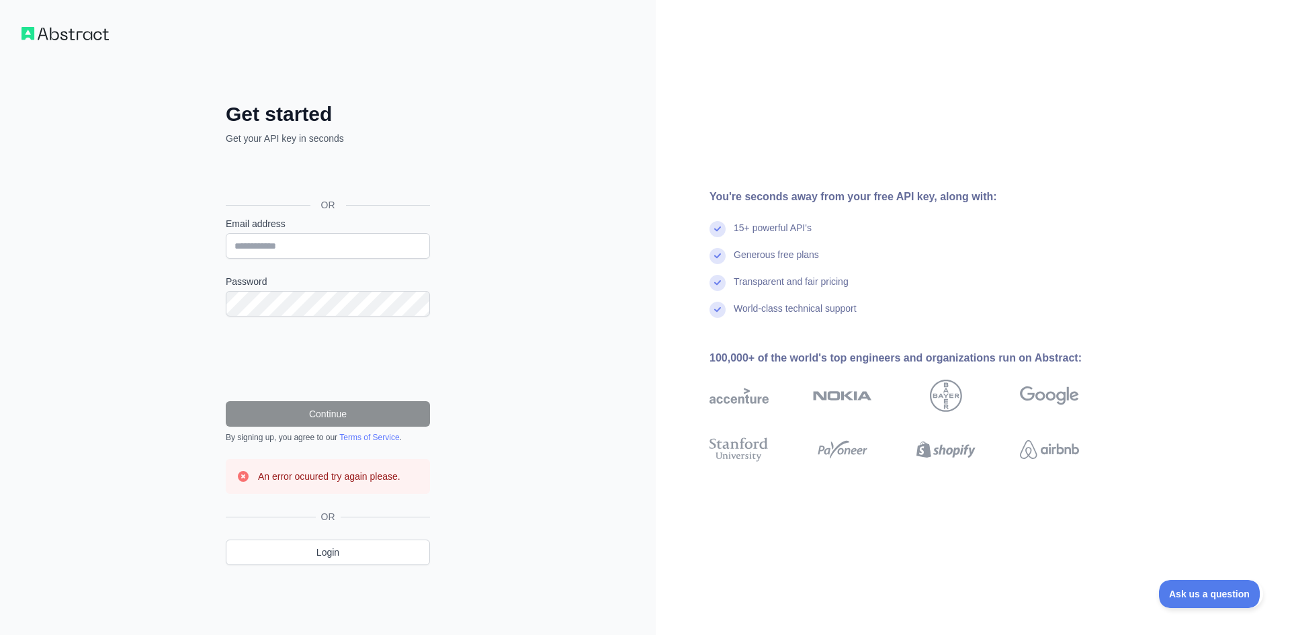
click at [340, 566] on div "Get started Get your API key in seconds OR Email address Password Continue By s…" at bounding box center [328, 344] width 258 height 484
click at [337, 549] on link "Login" at bounding box center [328, 552] width 204 height 26
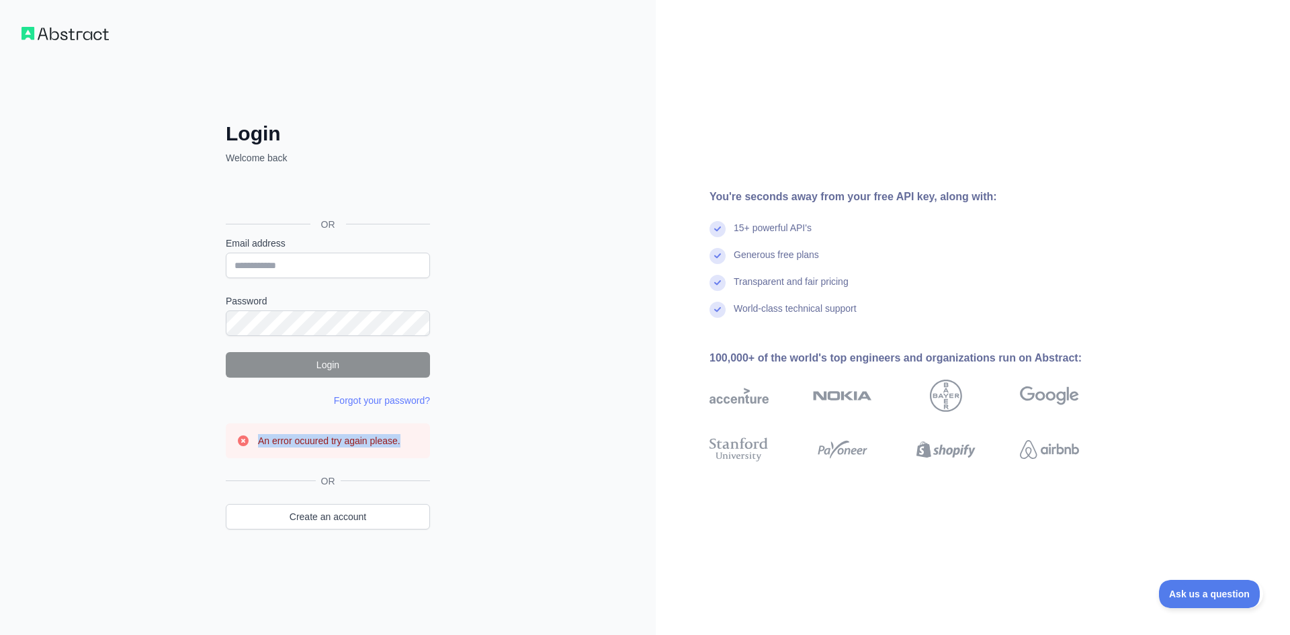
drag, startPoint x: 400, startPoint y: 440, endPoint x: 241, endPoint y: 424, distance: 159.4
click at [241, 424] on div "An error ocuured try again please." at bounding box center [328, 440] width 204 height 35
click at [832, 198] on div "You're seconds away from your free API key, along with:" at bounding box center [915, 197] width 412 height 16
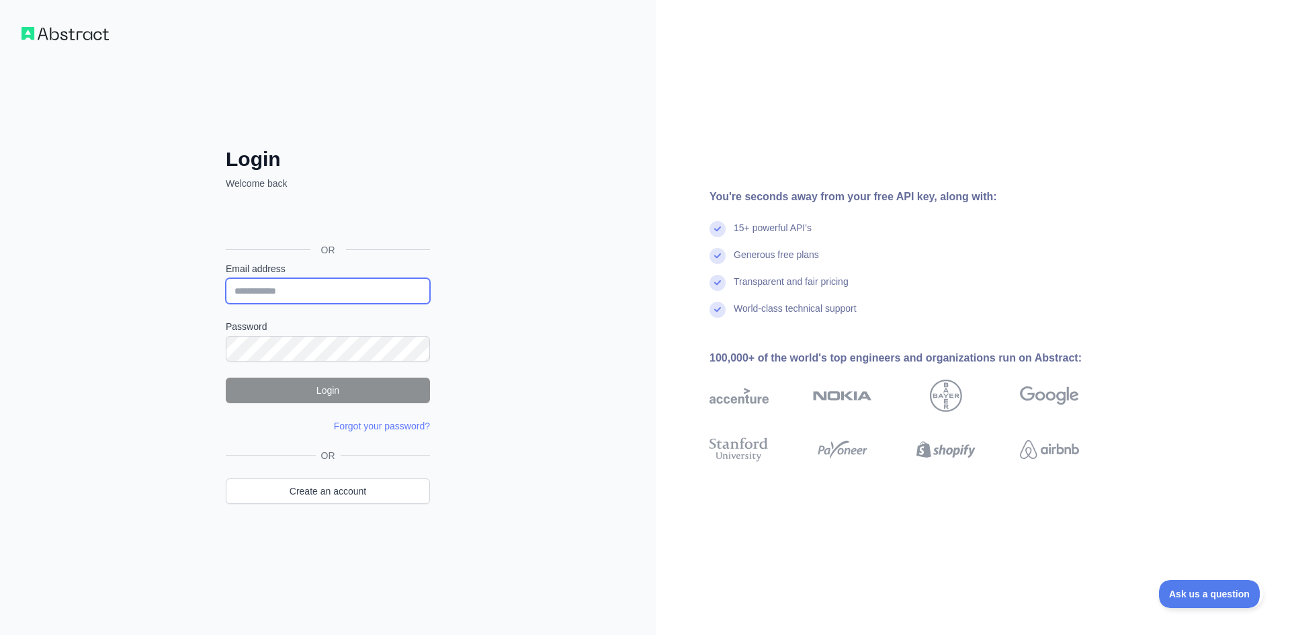
click at [307, 296] on input "Email address" at bounding box center [328, 291] width 204 height 26
type input "**********"
drag, startPoint x: 383, startPoint y: 297, endPoint x: 107, endPoint y: 286, distance: 275.7
click at [107, 286] on div "**********" at bounding box center [328, 317] width 656 height 635
type input "*"
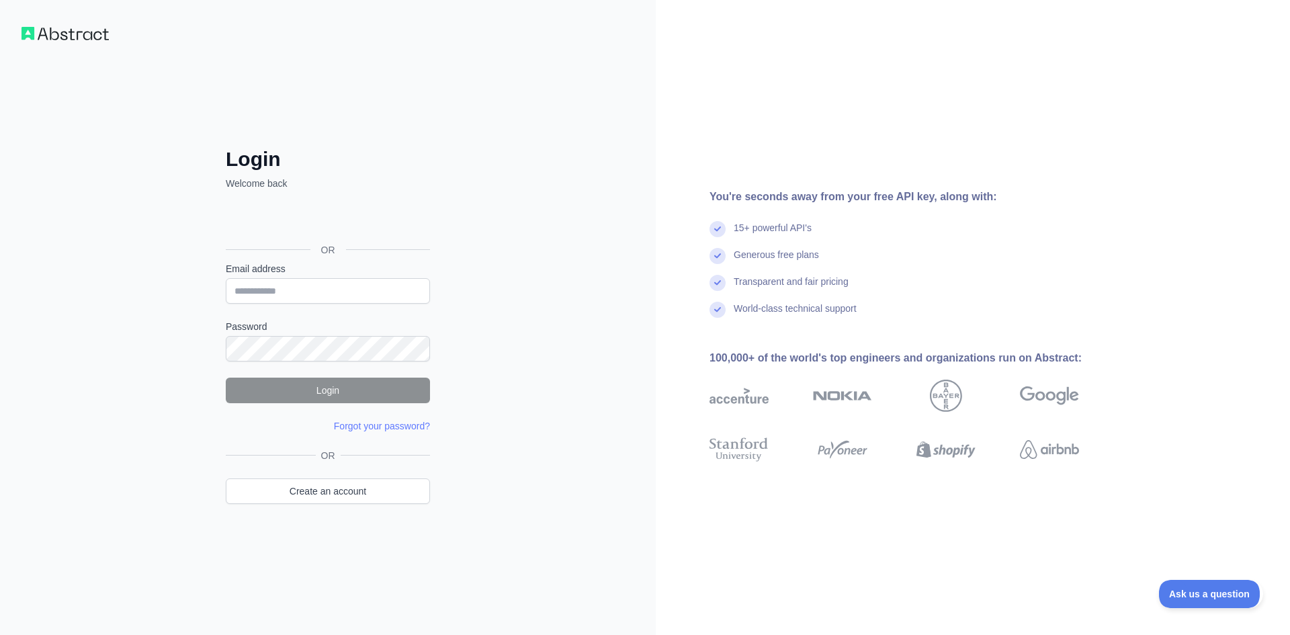
click at [281, 202] on div "OR" at bounding box center [328, 228] width 204 height 67
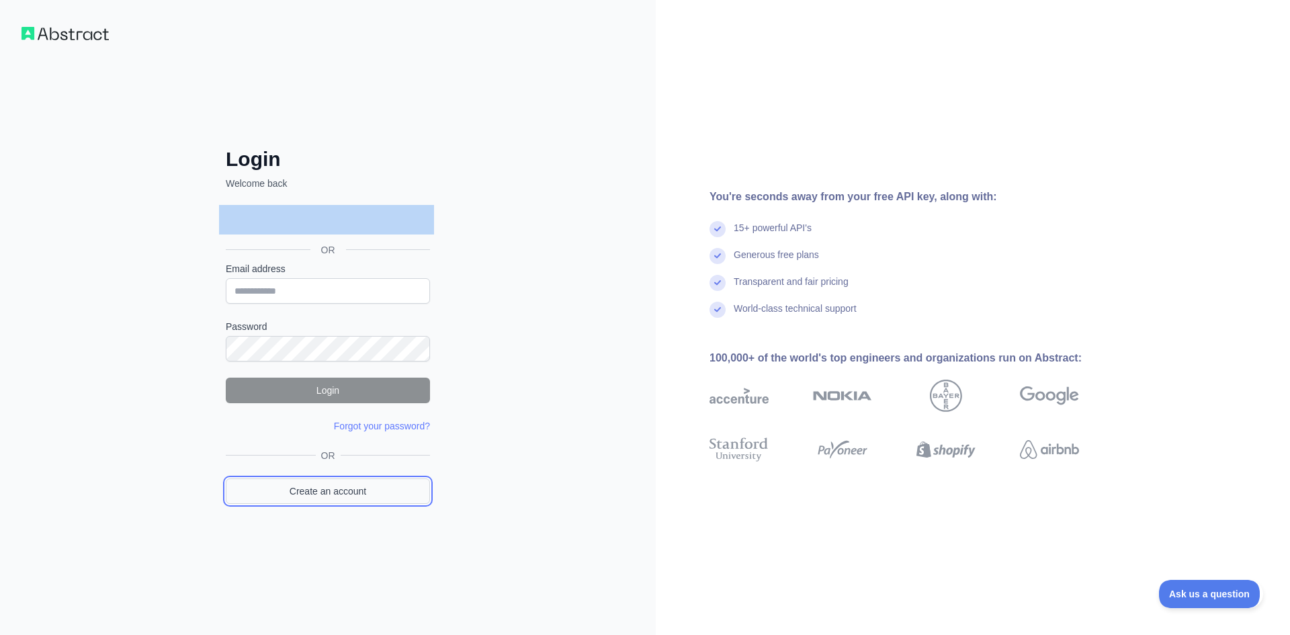
click at [319, 483] on link "Create an account" at bounding box center [328, 491] width 204 height 26
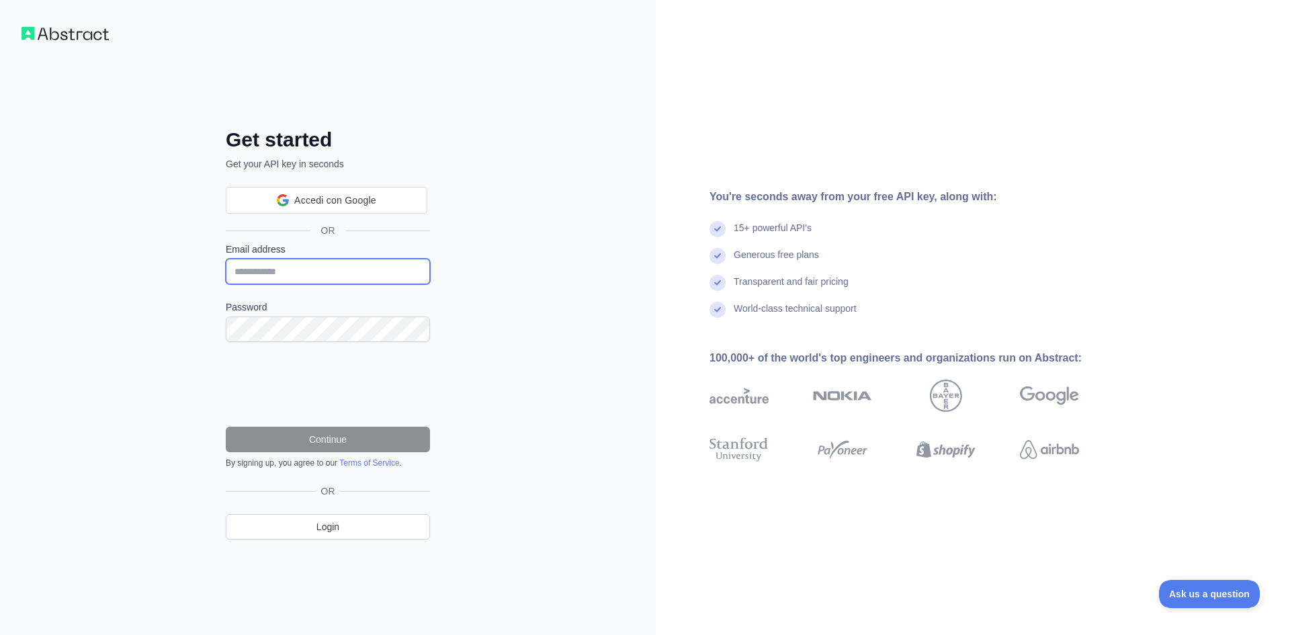
click at [305, 274] on input "Email address" at bounding box center [328, 272] width 204 height 26
paste input "**********"
type input "**********"
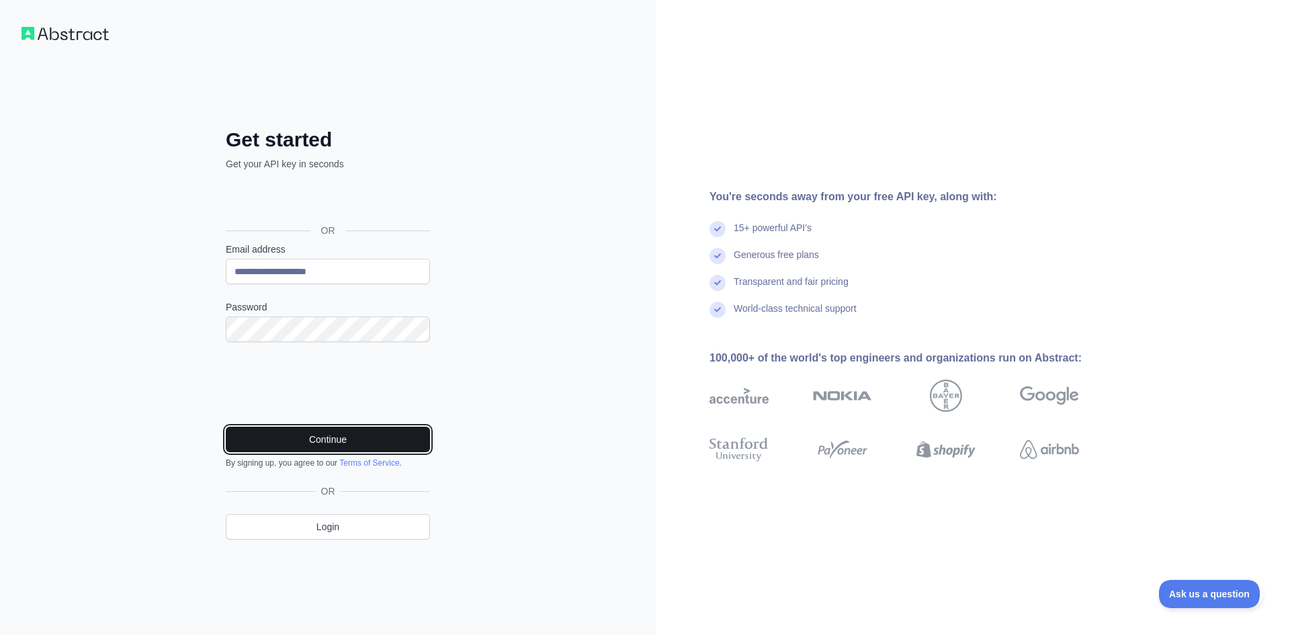
click at [310, 436] on button "Continue" at bounding box center [328, 440] width 204 height 26
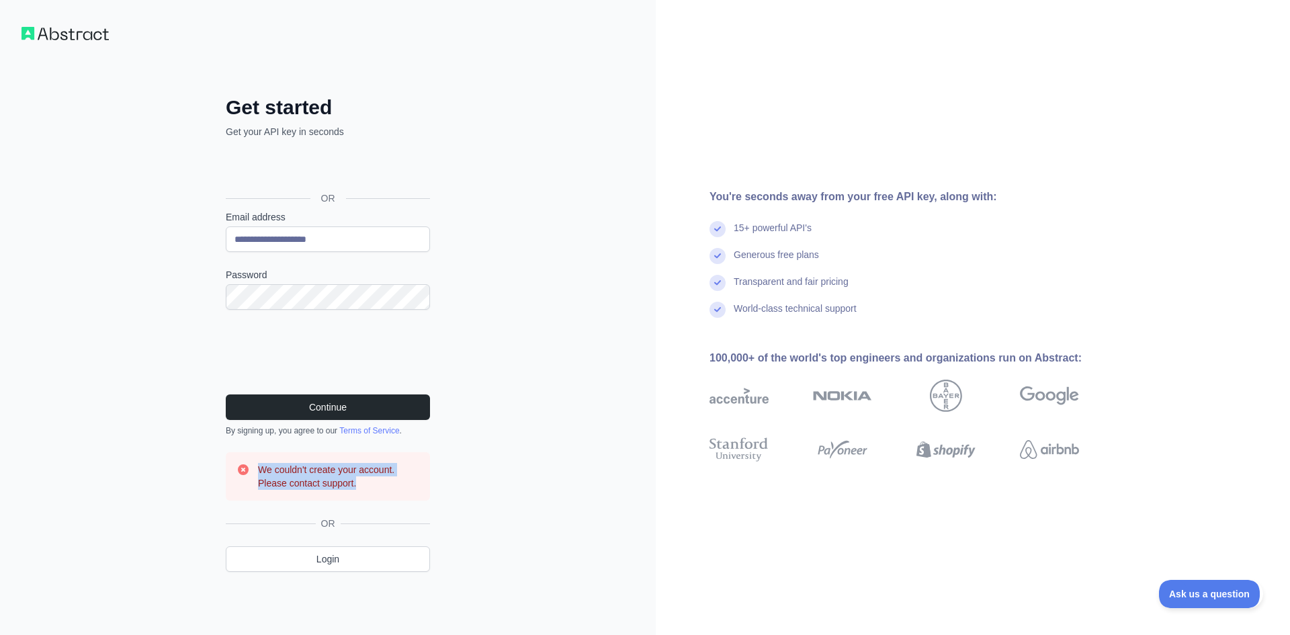
drag, startPoint x: 257, startPoint y: 465, endPoint x: 368, endPoint y: 494, distance: 114.5
click at [368, 494] on div "We couldn't create your account. Please contact support." at bounding box center [328, 476] width 204 height 48
copy h3 "We couldn't create your account. Please contact support."
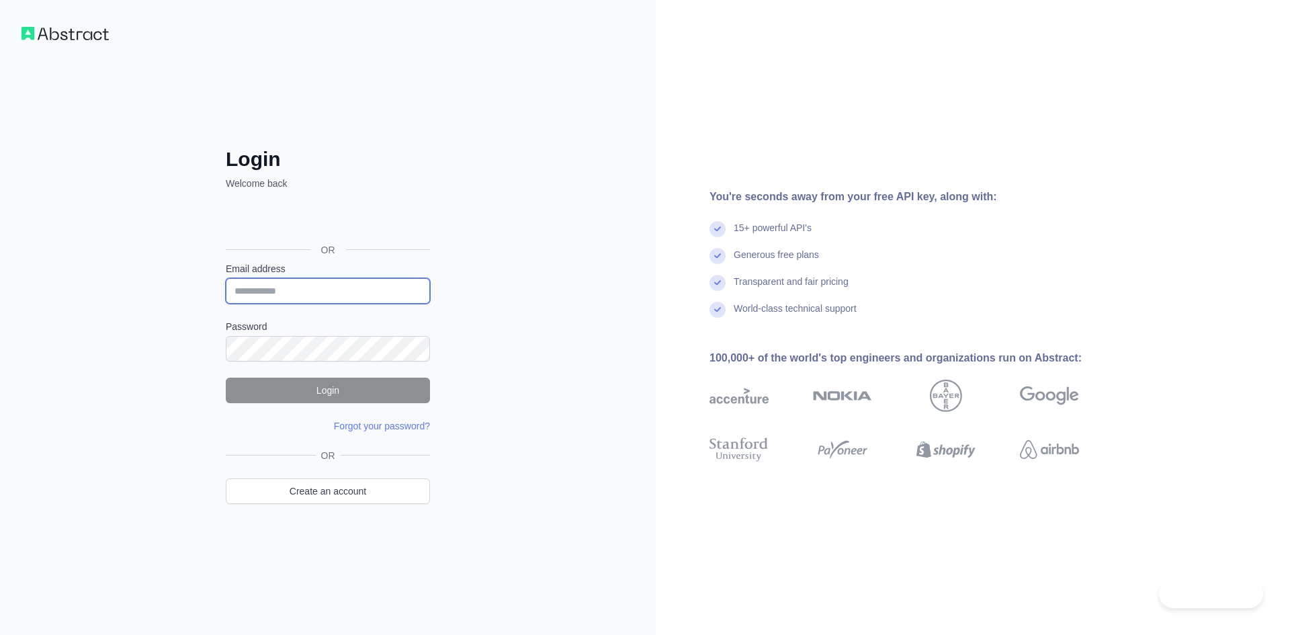
click at [302, 294] on input "Email address" at bounding box center [328, 291] width 204 height 26
type input "**********"
click at [381, 433] on div "**********" at bounding box center [328, 344] width 258 height 395
click at [384, 422] on link "Forgot your password?" at bounding box center [382, 426] width 96 height 11
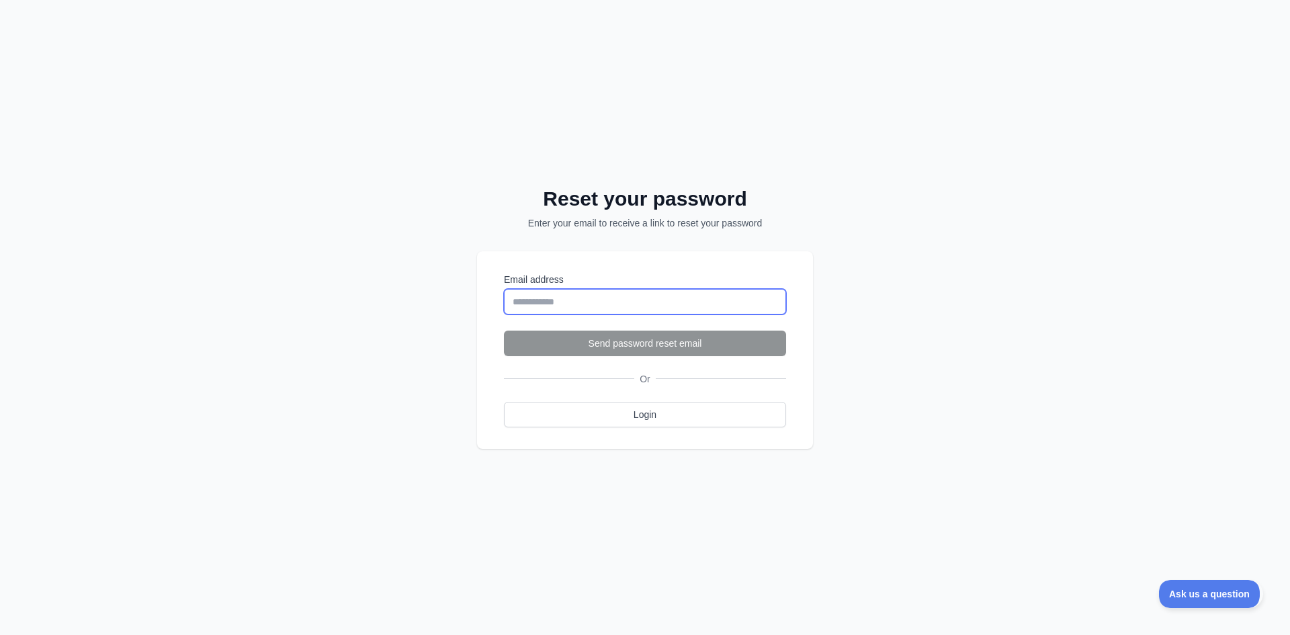
click at [531, 310] on input "Email address" at bounding box center [645, 302] width 282 height 26
type input "**********"
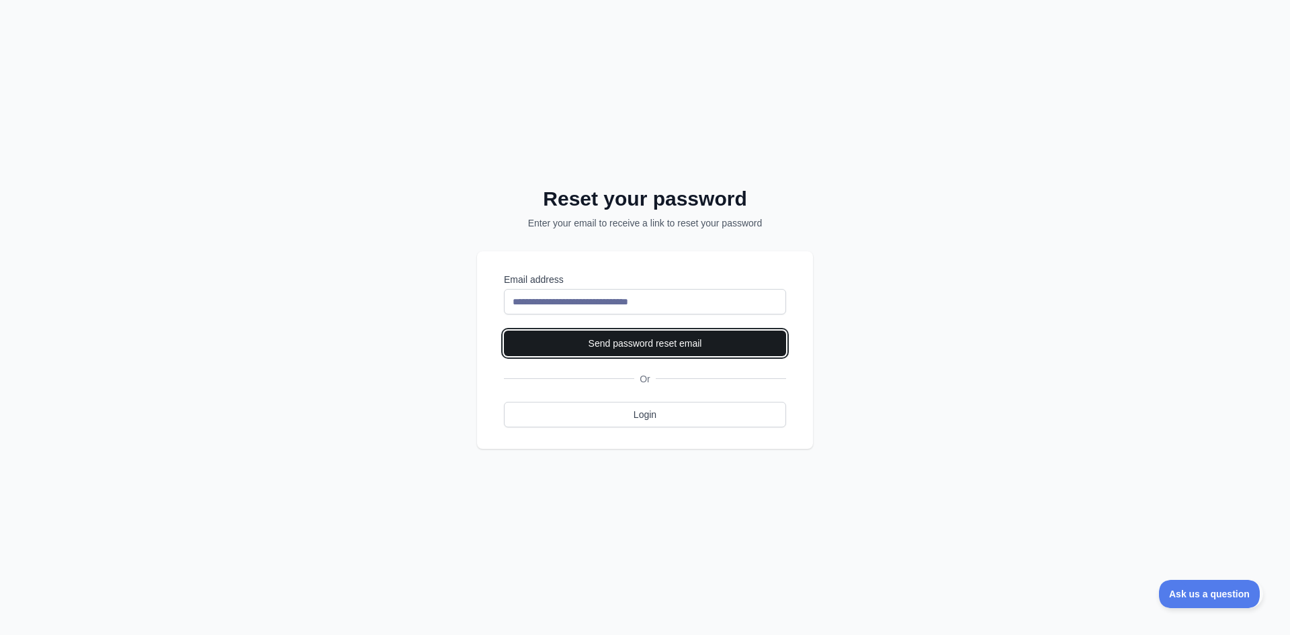
click at [588, 341] on button "Send password reset email" at bounding box center [645, 344] width 282 height 26
